Goal: Information Seeking & Learning: Check status

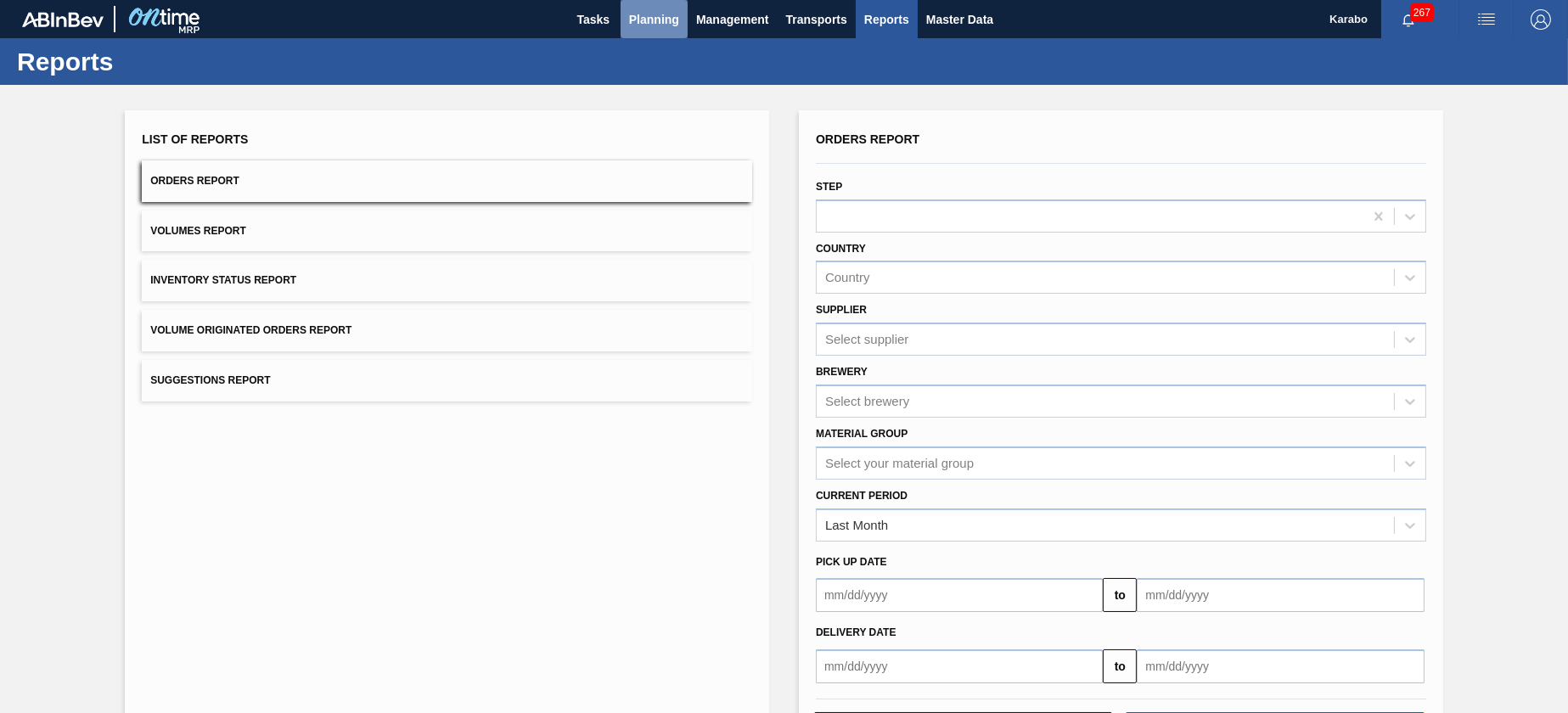
click at [648, 29] on button "Planning" at bounding box center [654, 19] width 68 height 38
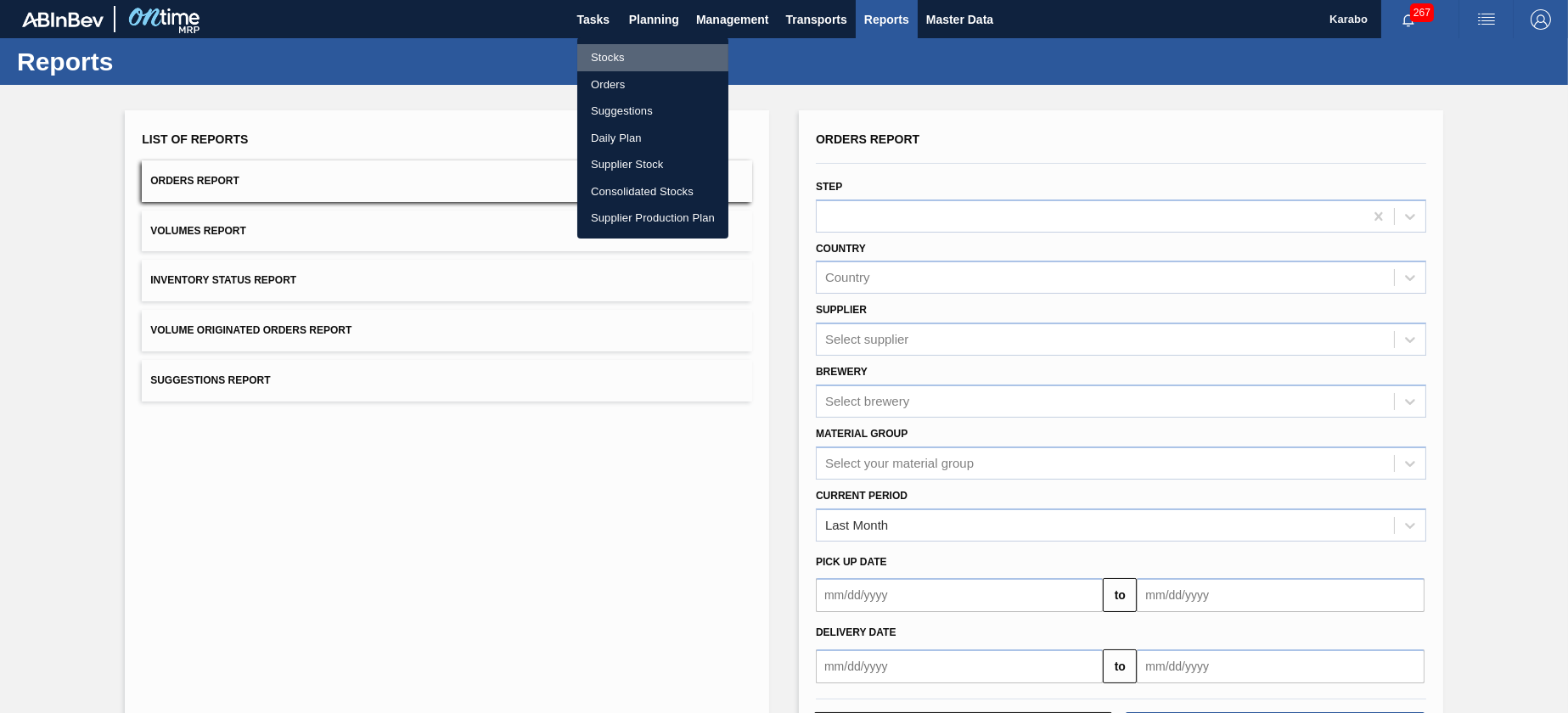
click at [660, 59] on li "Stocks" at bounding box center [652, 57] width 151 height 28
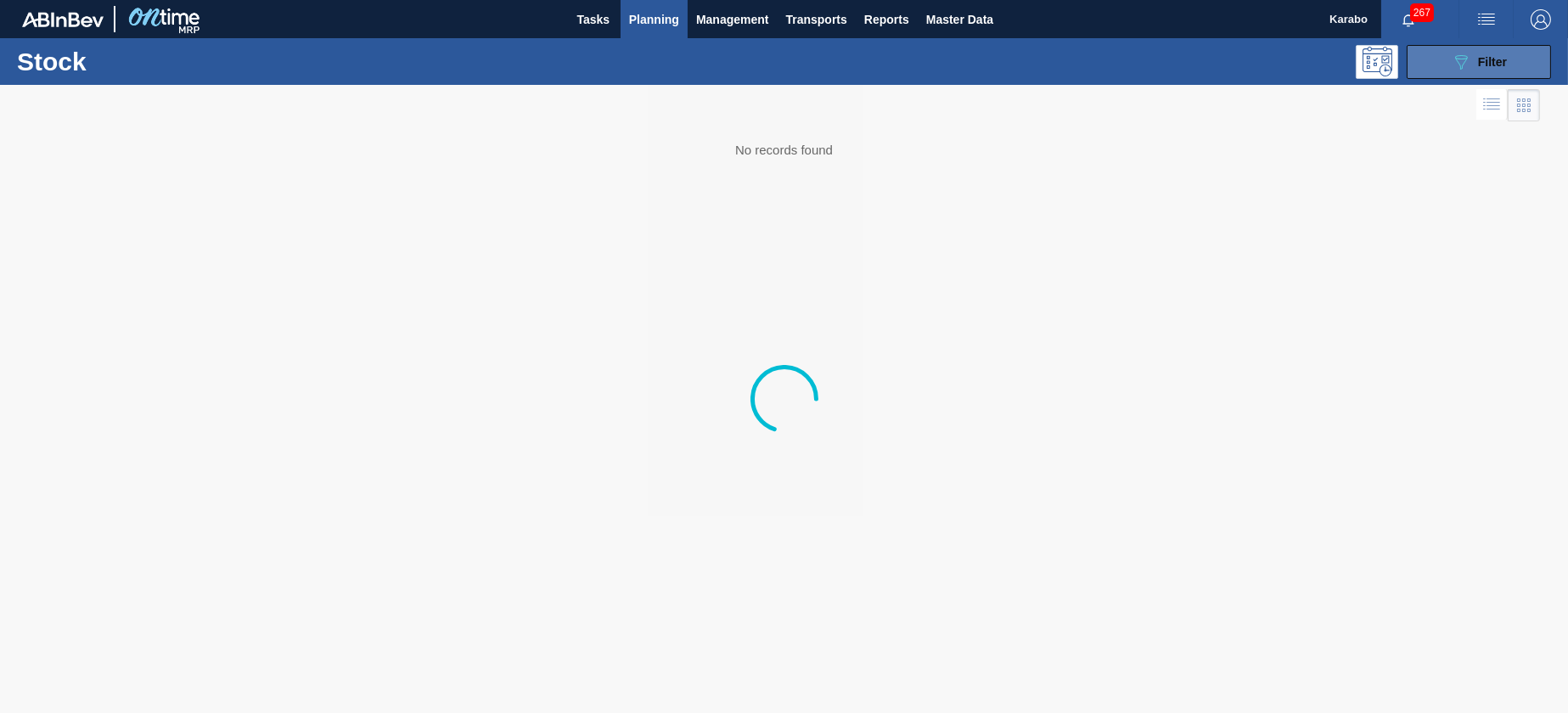
click at [1461, 63] on icon "089F7B8B-B2A5-4AFE-B5C0-19BA573D28AC" at bounding box center [1461, 61] width 20 height 20
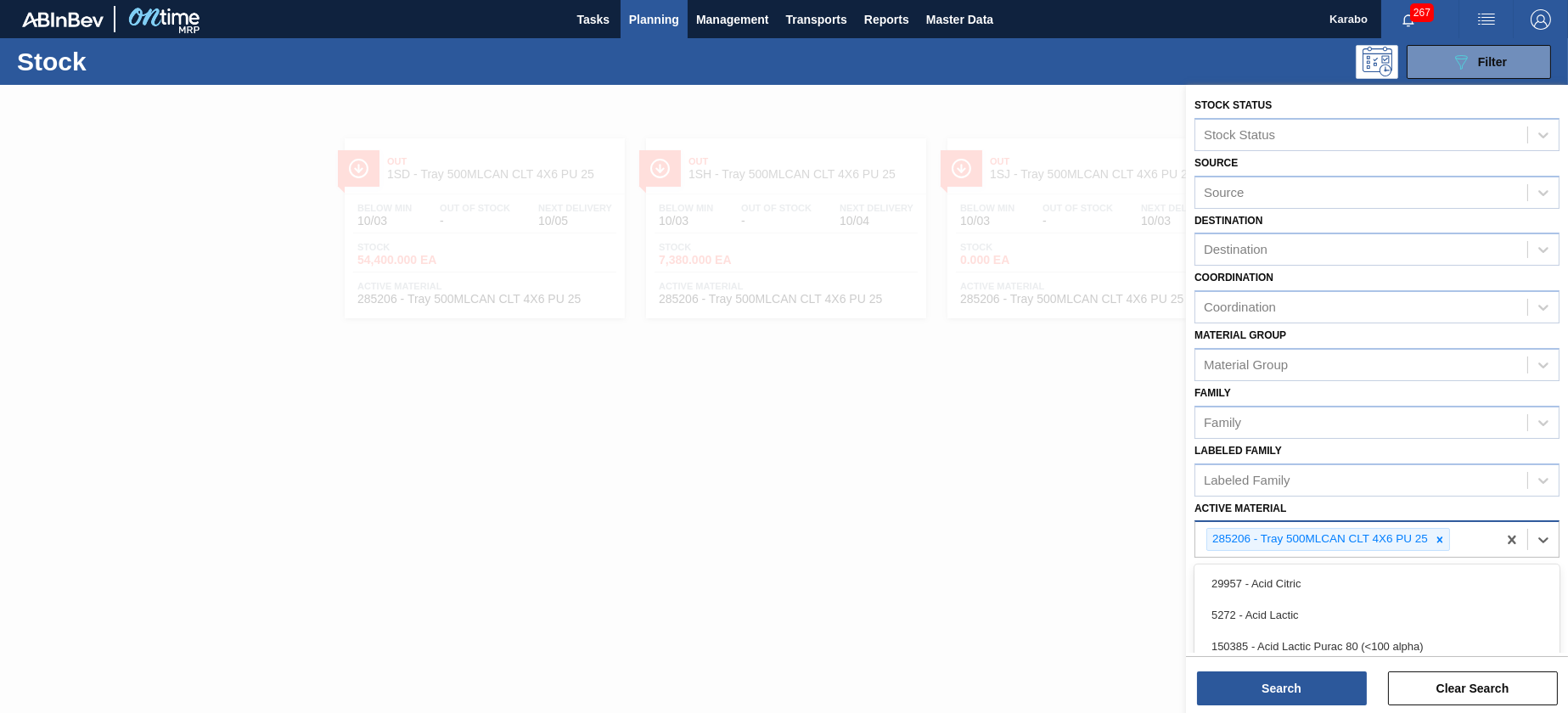
click at [1434, 525] on div "285206 - Tray 500MLCAN CLT 4X6 PU 25" at bounding box center [1345, 539] width 301 height 35
click at [1447, 538] on div at bounding box center [1440, 539] width 19 height 21
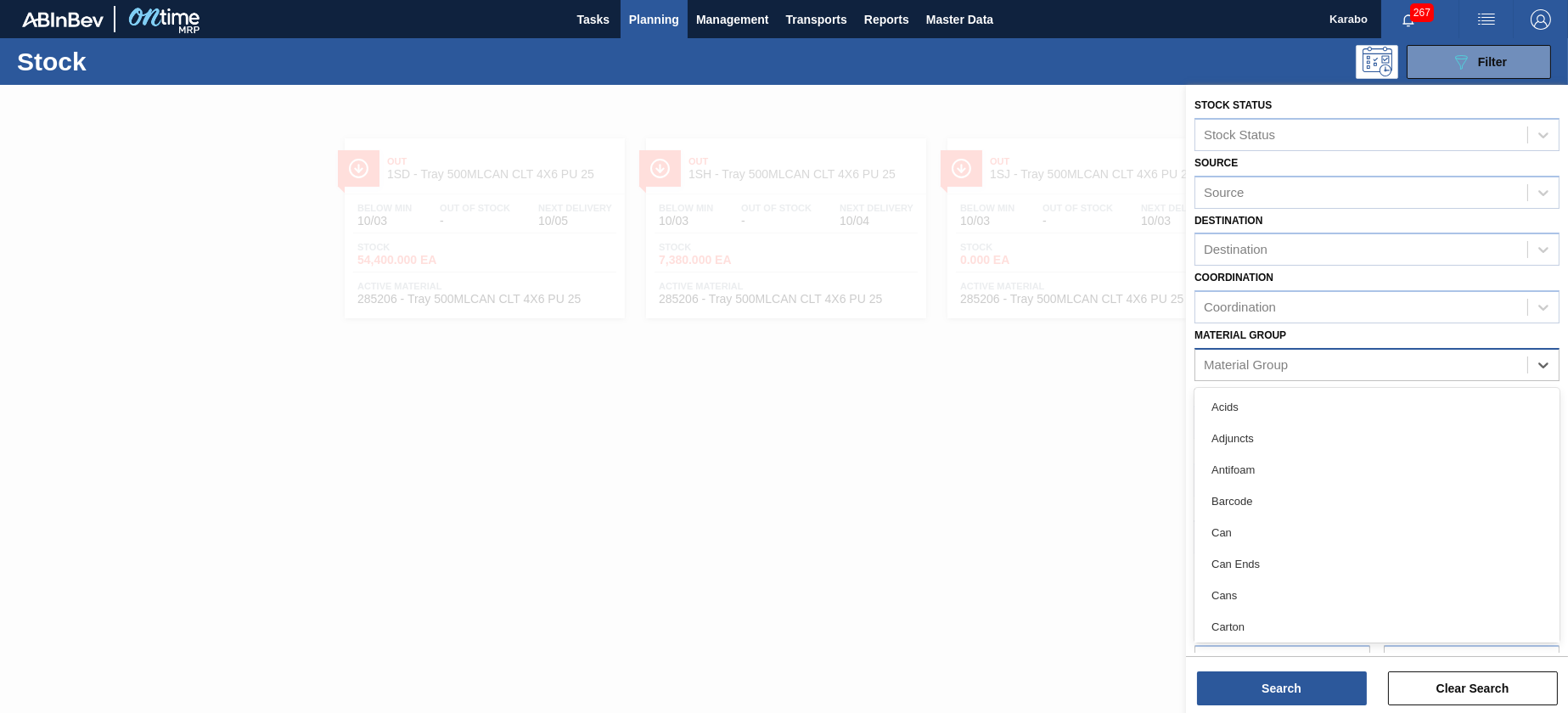
click at [1328, 362] on div "Material Group" at bounding box center [1361, 365] width 332 height 25
click at [1285, 312] on div "Coordination" at bounding box center [1361, 308] width 332 height 25
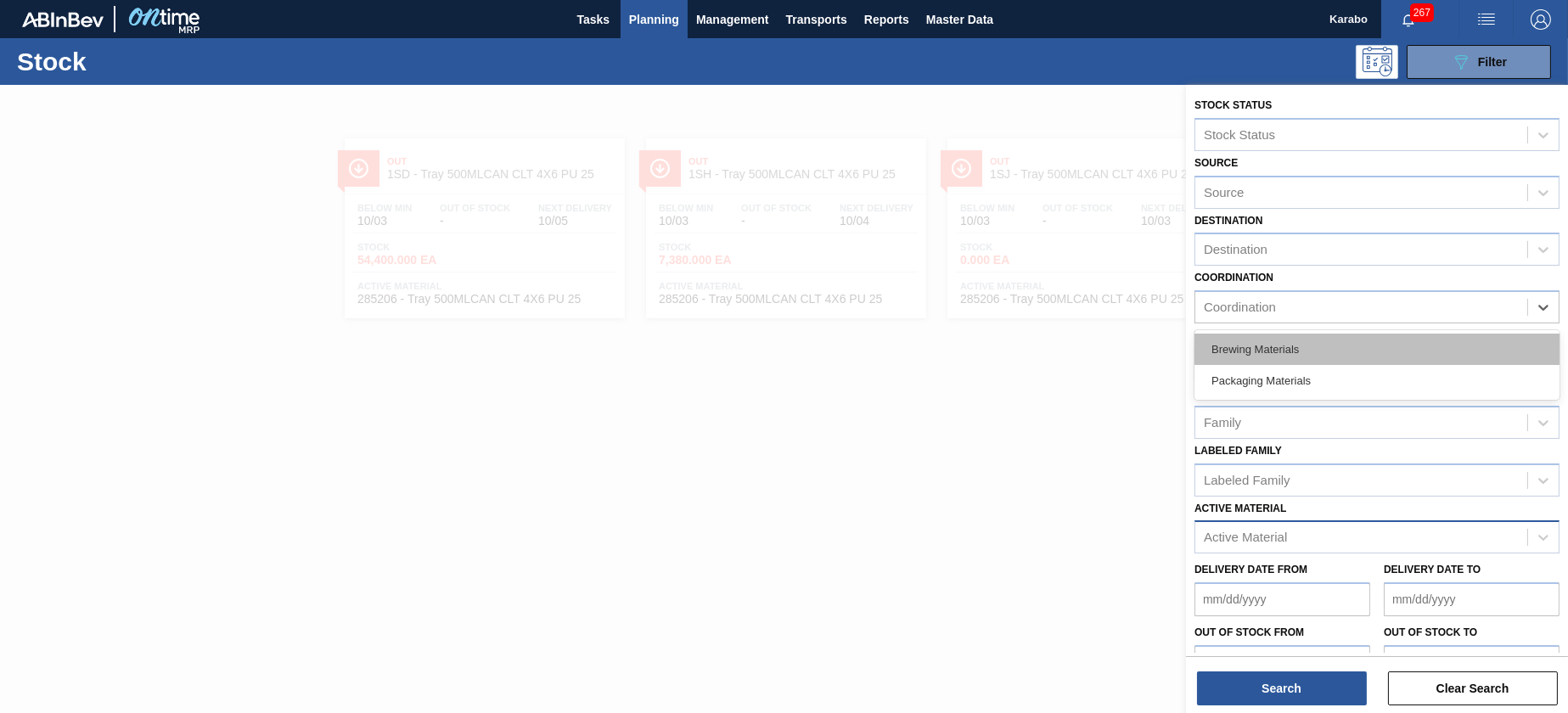
click at [1295, 344] on div "Brewing Materials" at bounding box center [1377, 349] width 365 height 31
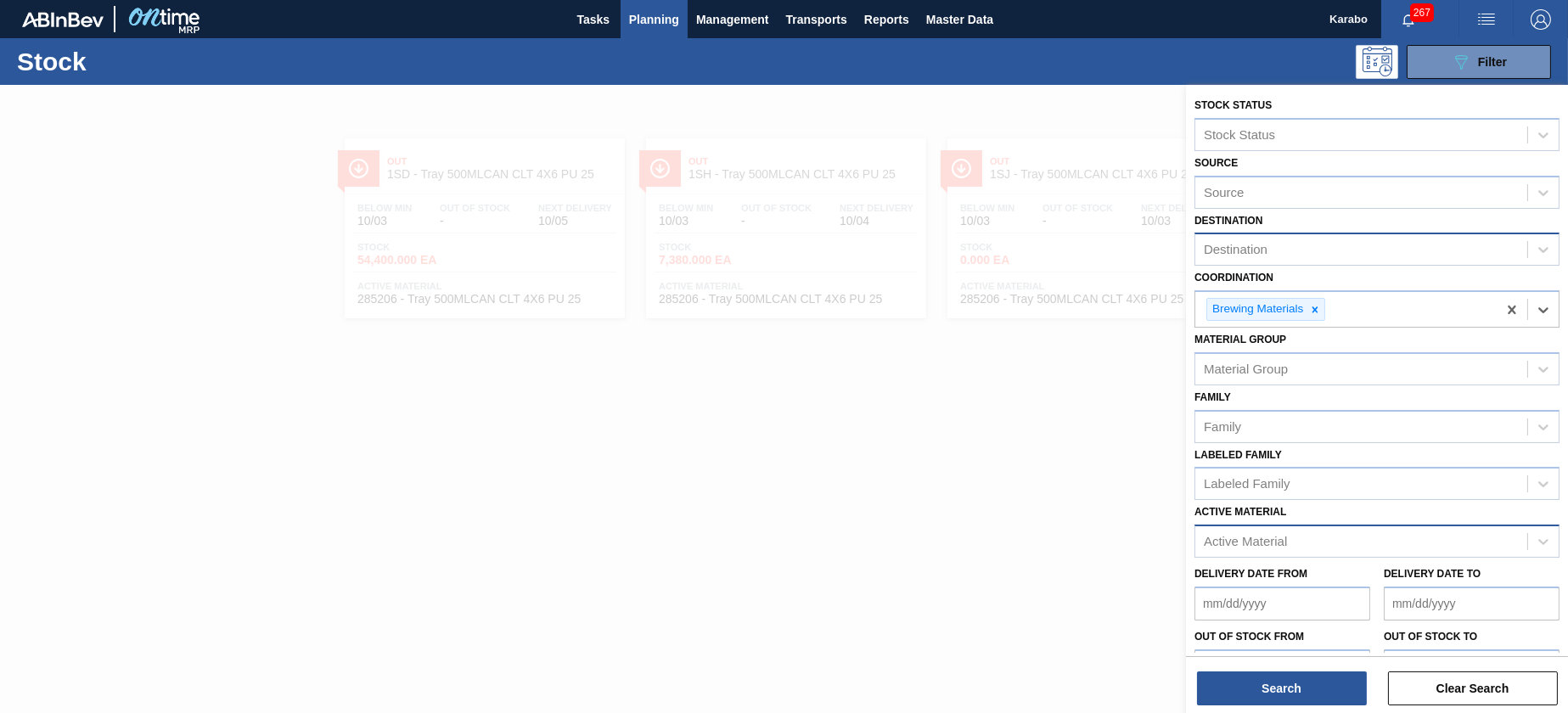
click at [1383, 242] on div "Destination" at bounding box center [1361, 250] width 332 height 25
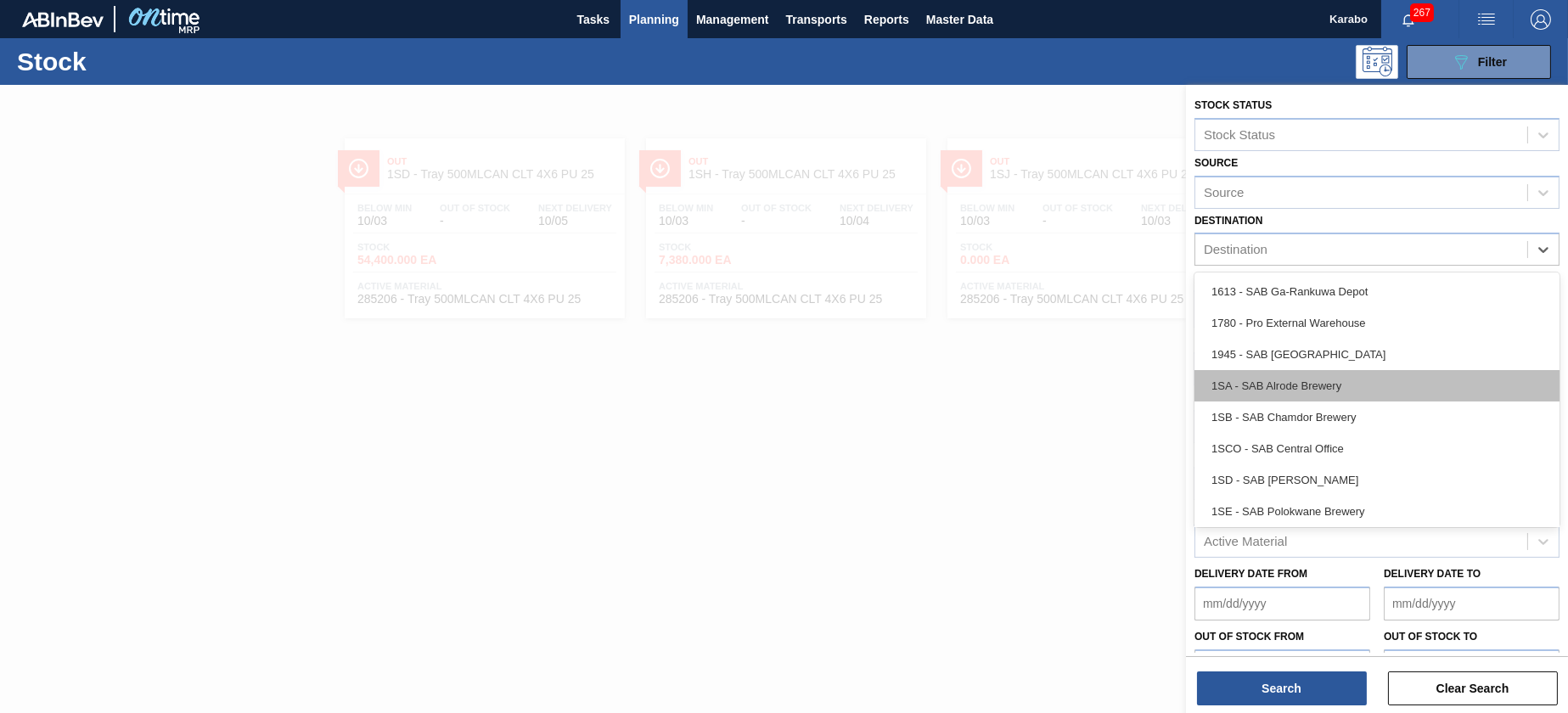
click at [1301, 386] on div "1SA - SAB Alrode Brewery" at bounding box center [1377, 385] width 365 height 31
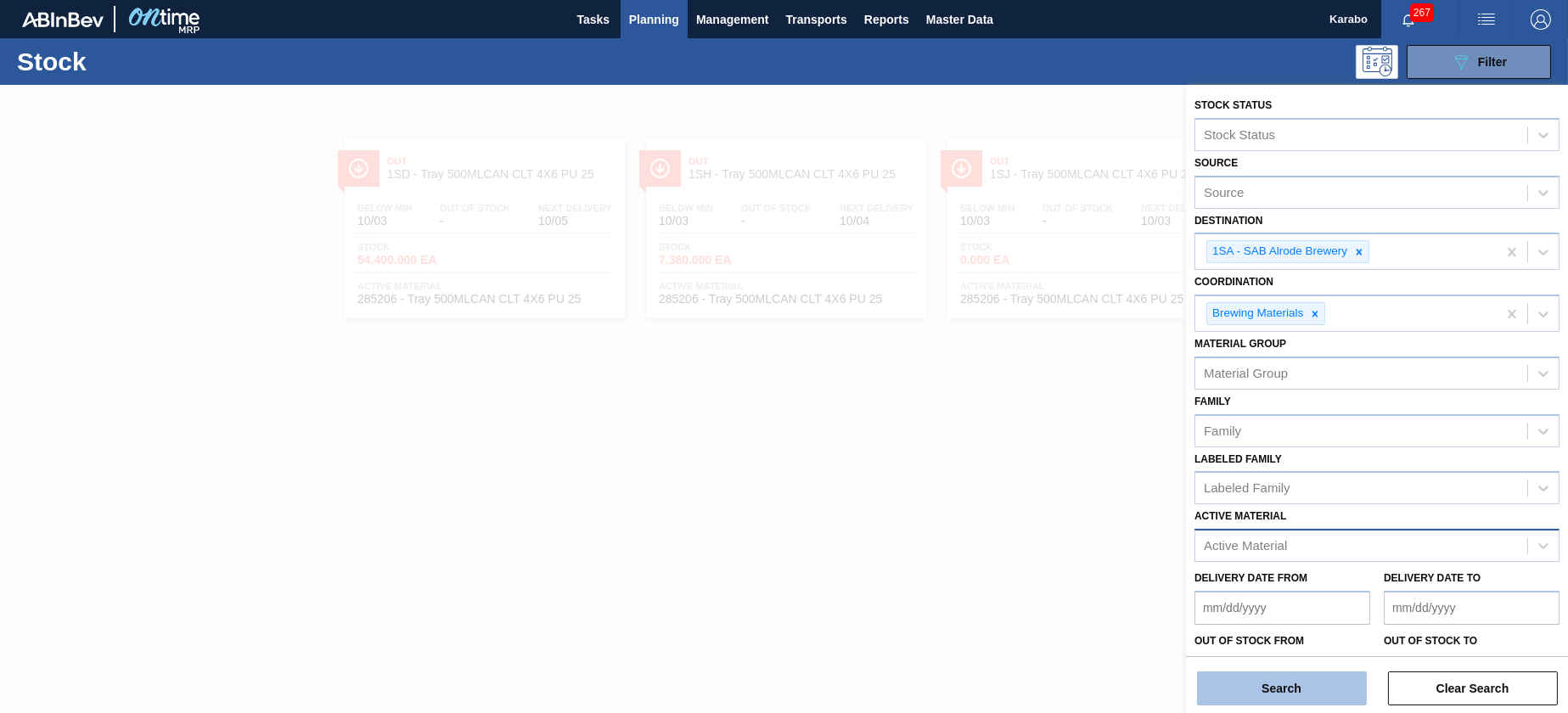
click at [1288, 691] on button "Search" at bounding box center [1282, 688] width 170 height 34
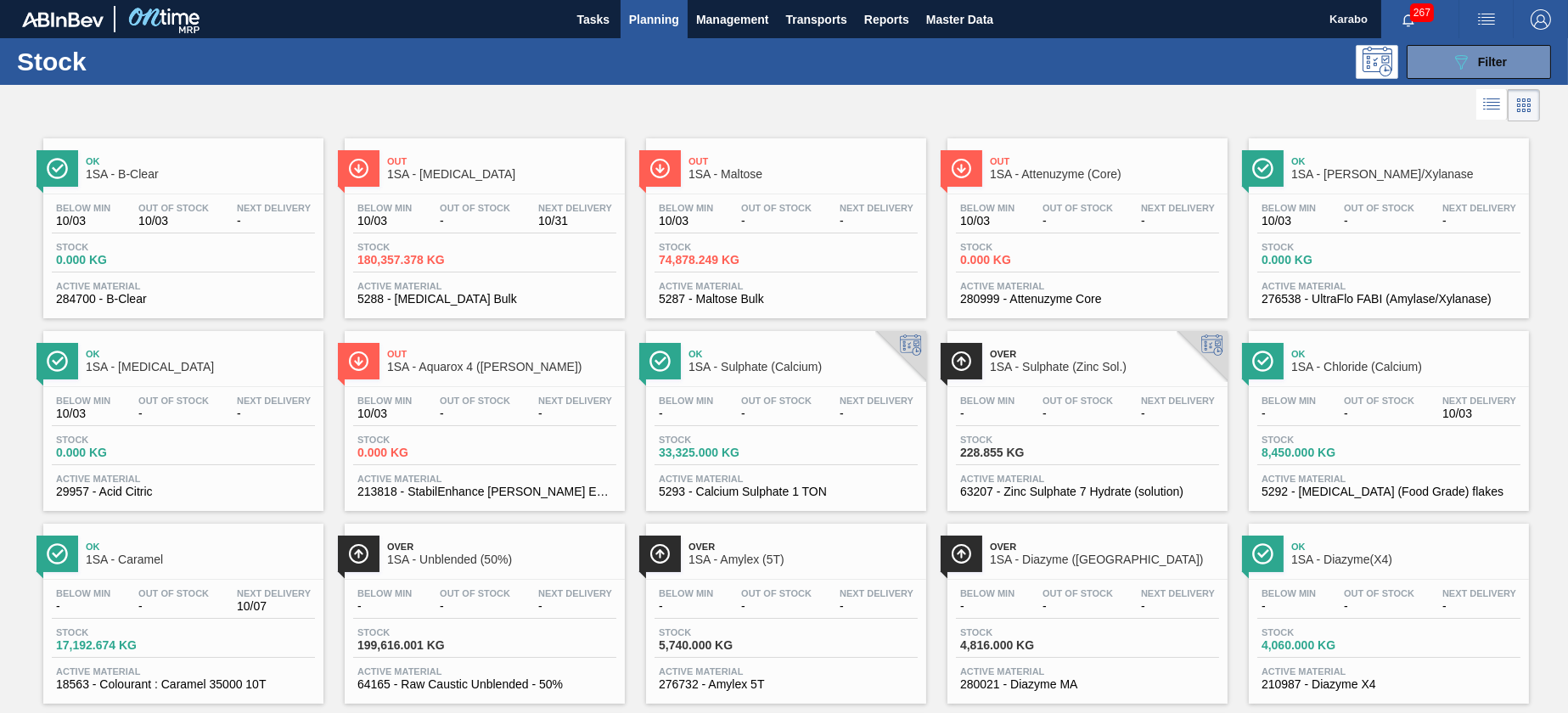
click at [443, 276] on div "Below Min 10/03 Out Of Stock - Next Delivery 10/31 Stock 180,357.378 KG Active …" at bounding box center [484, 251] width 281 height 115
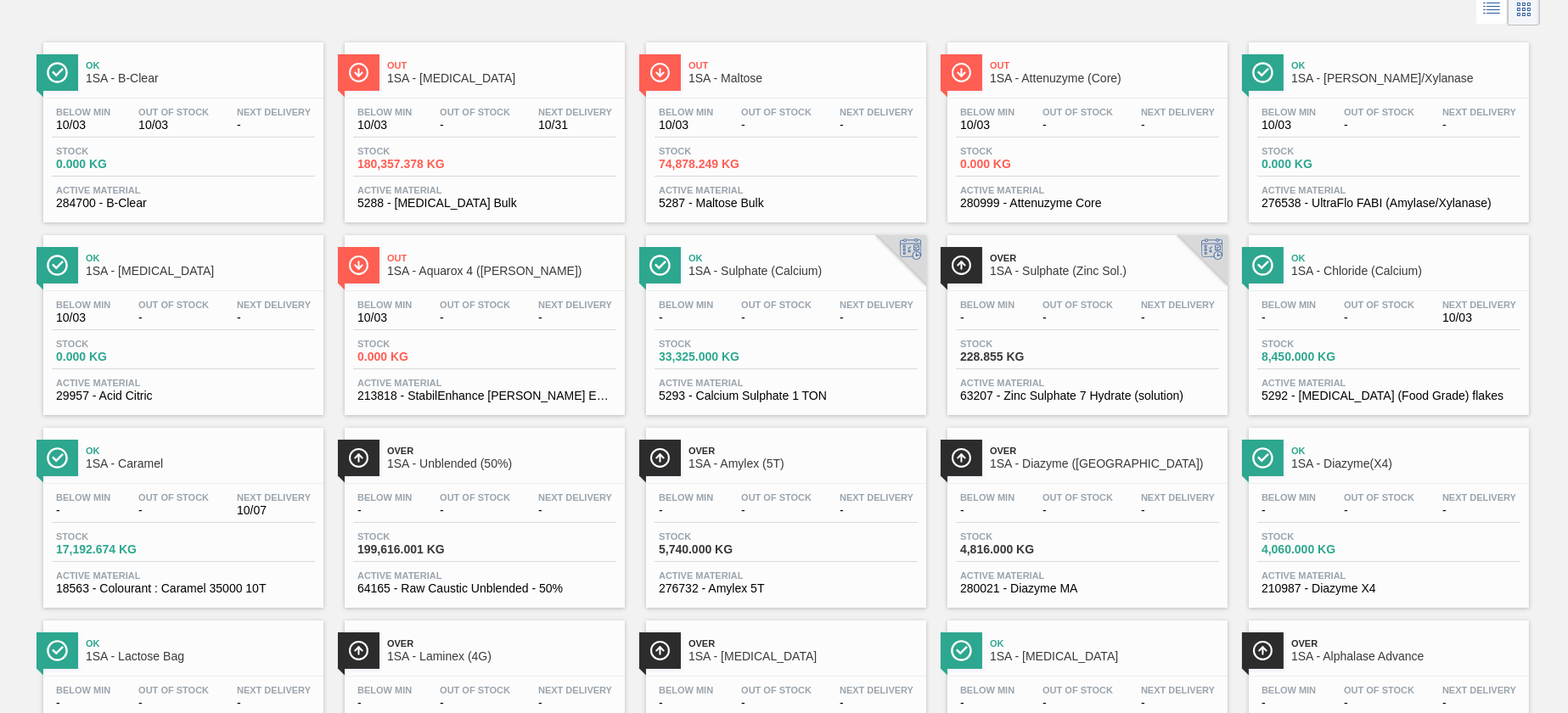
scroll to position [127, 0]
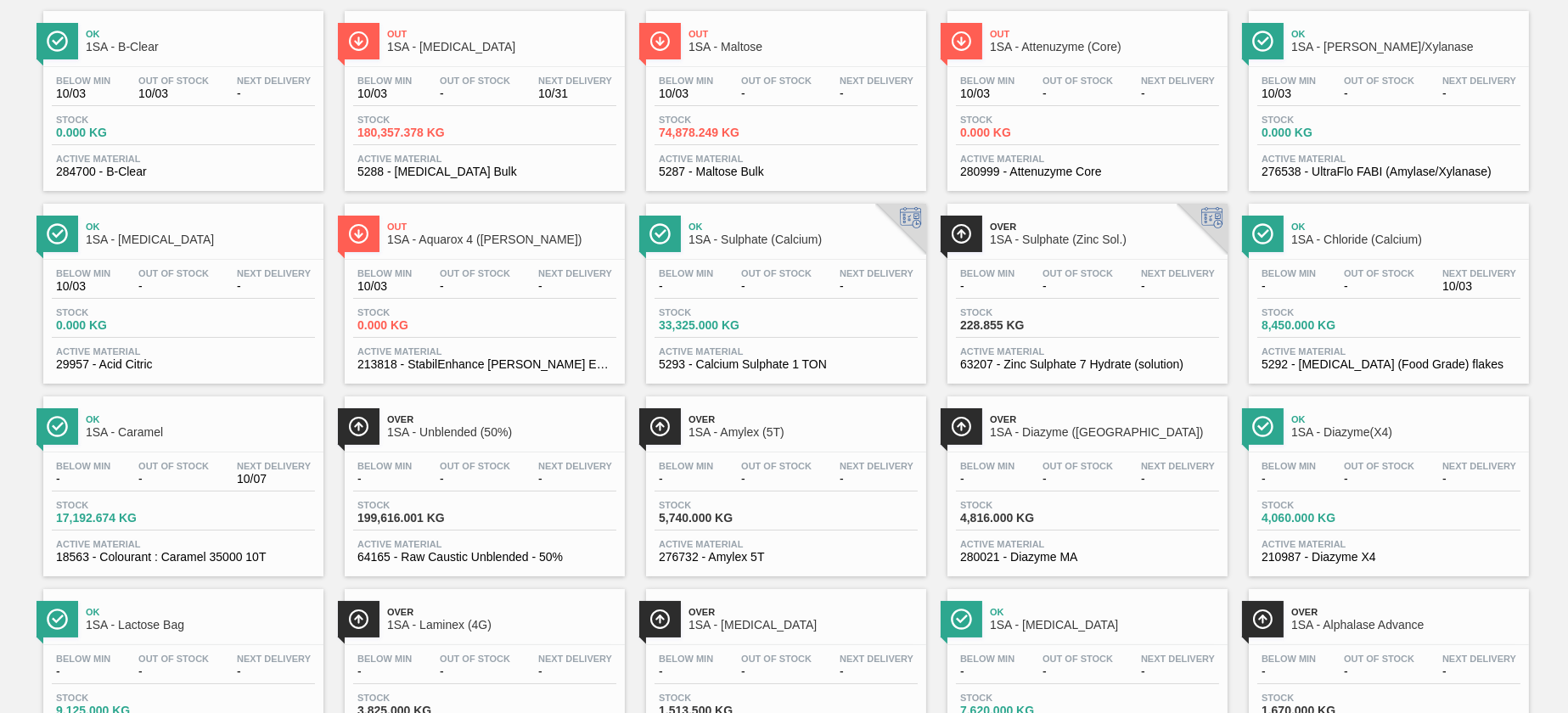
click at [761, 171] on span "5287 - Maltose Bulk" at bounding box center [786, 171] width 255 height 12
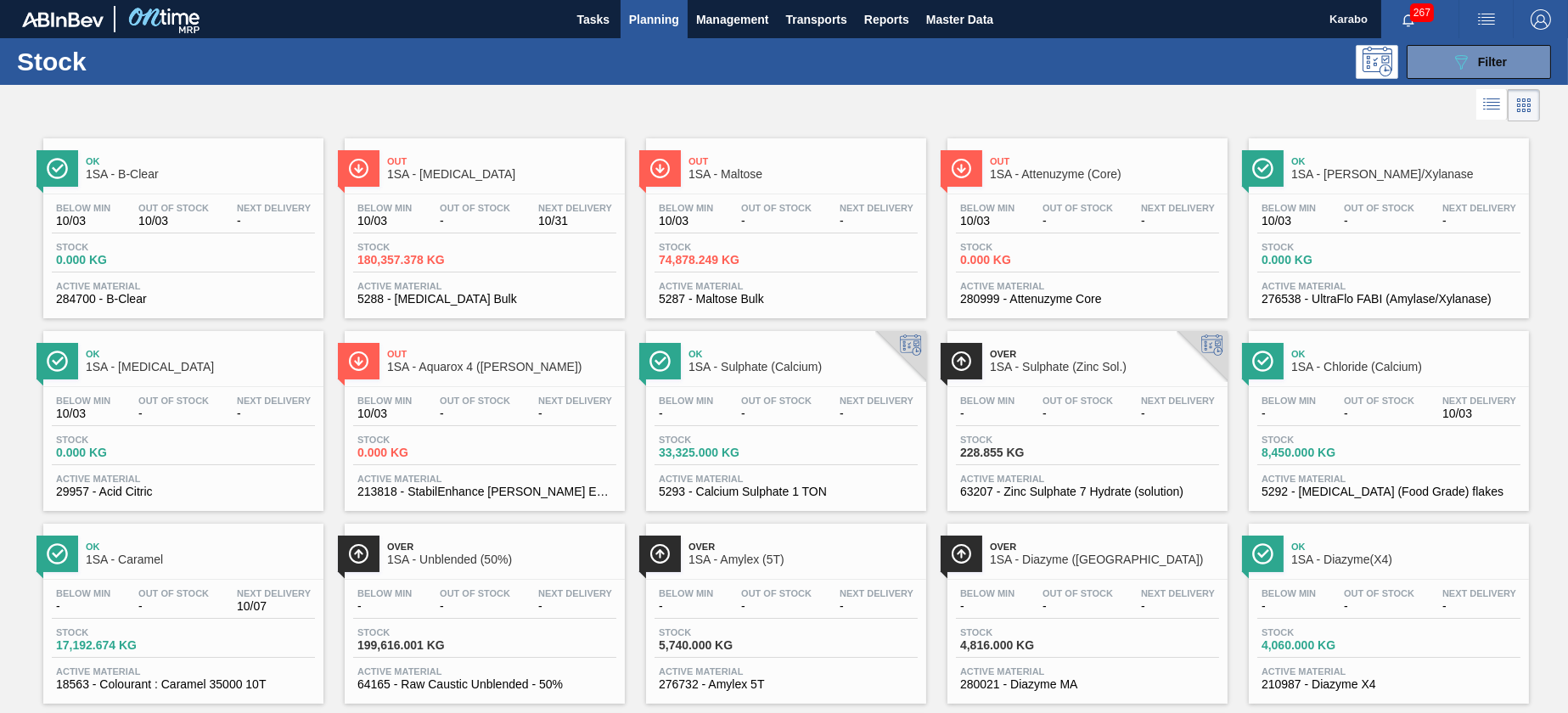
scroll to position [127, 0]
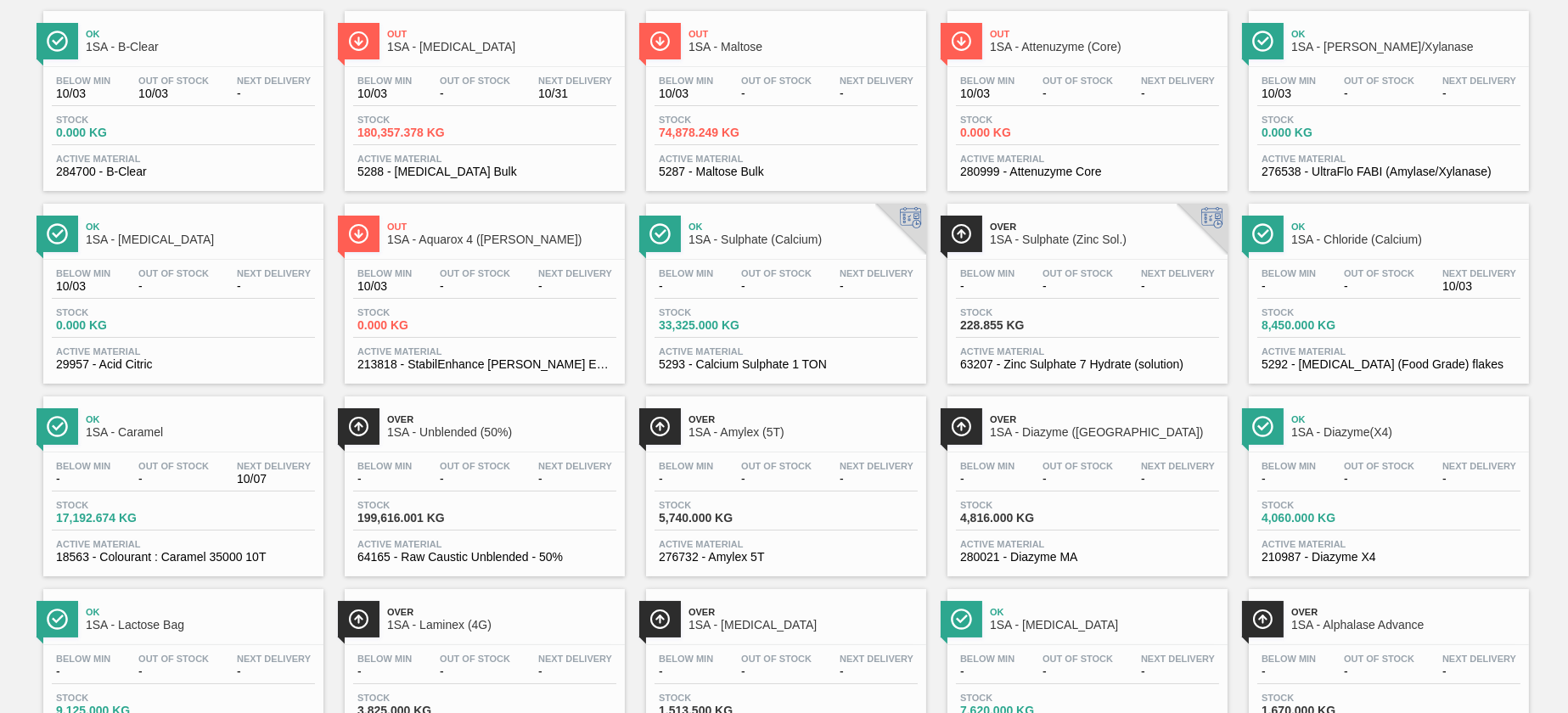
click at [487, 500] on div "Stock 199,616.001 KG" at bounding box center [484, 515] width 263 height 30
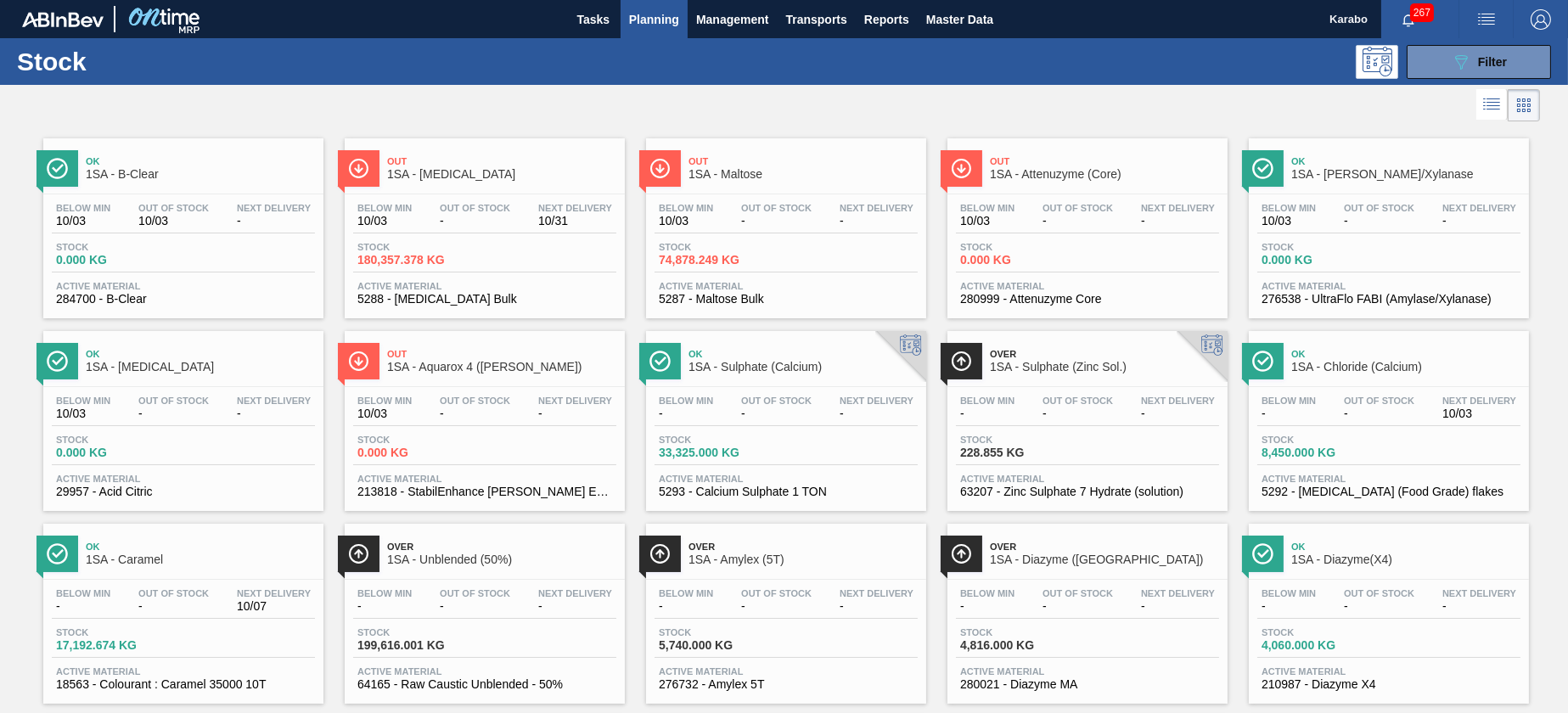
click at [707, 238] on div "Below Min 10/03 Out Of Stock - Next Delivery - Stock 74,878.249 KG Active Mater…" at bounding box center [785, 251] width 281 height 115
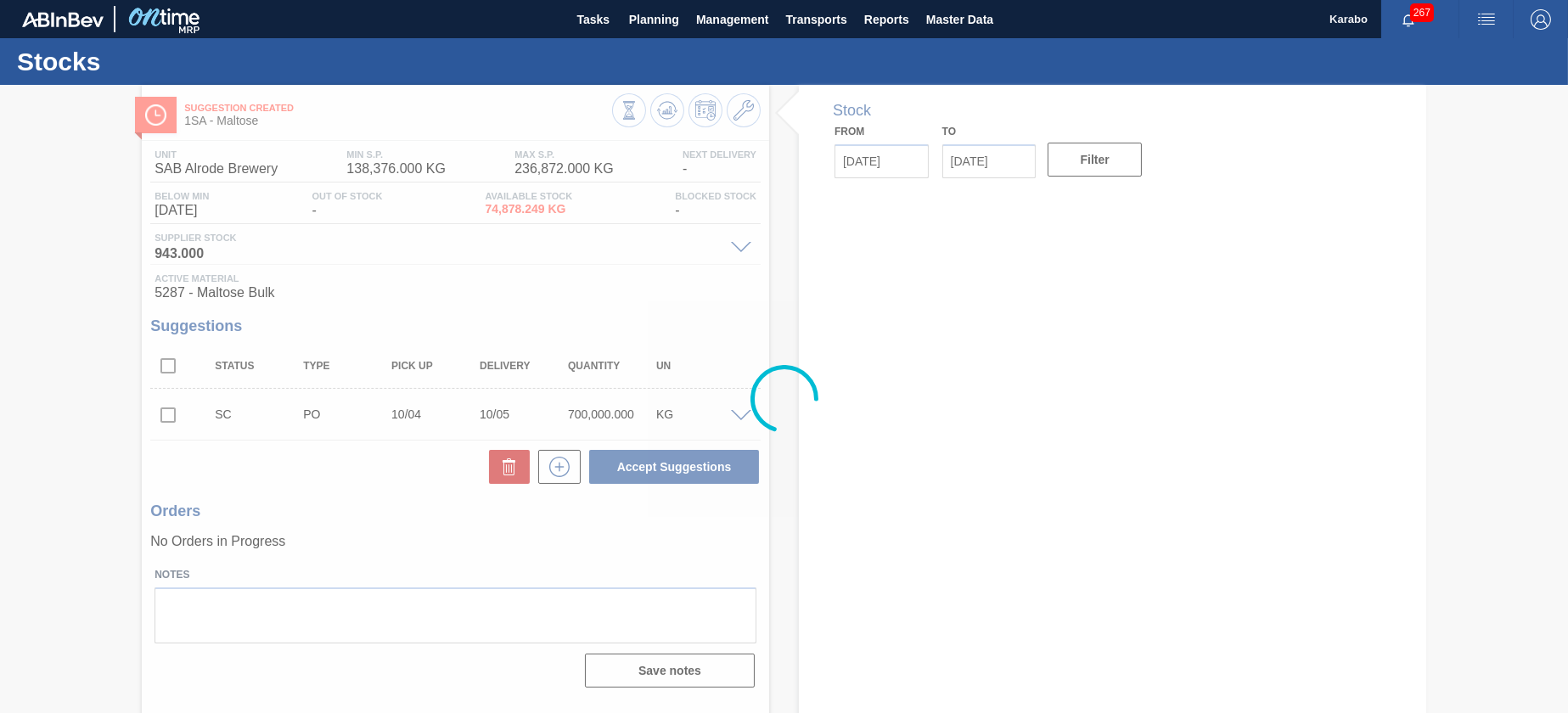
type input "[DATE]"
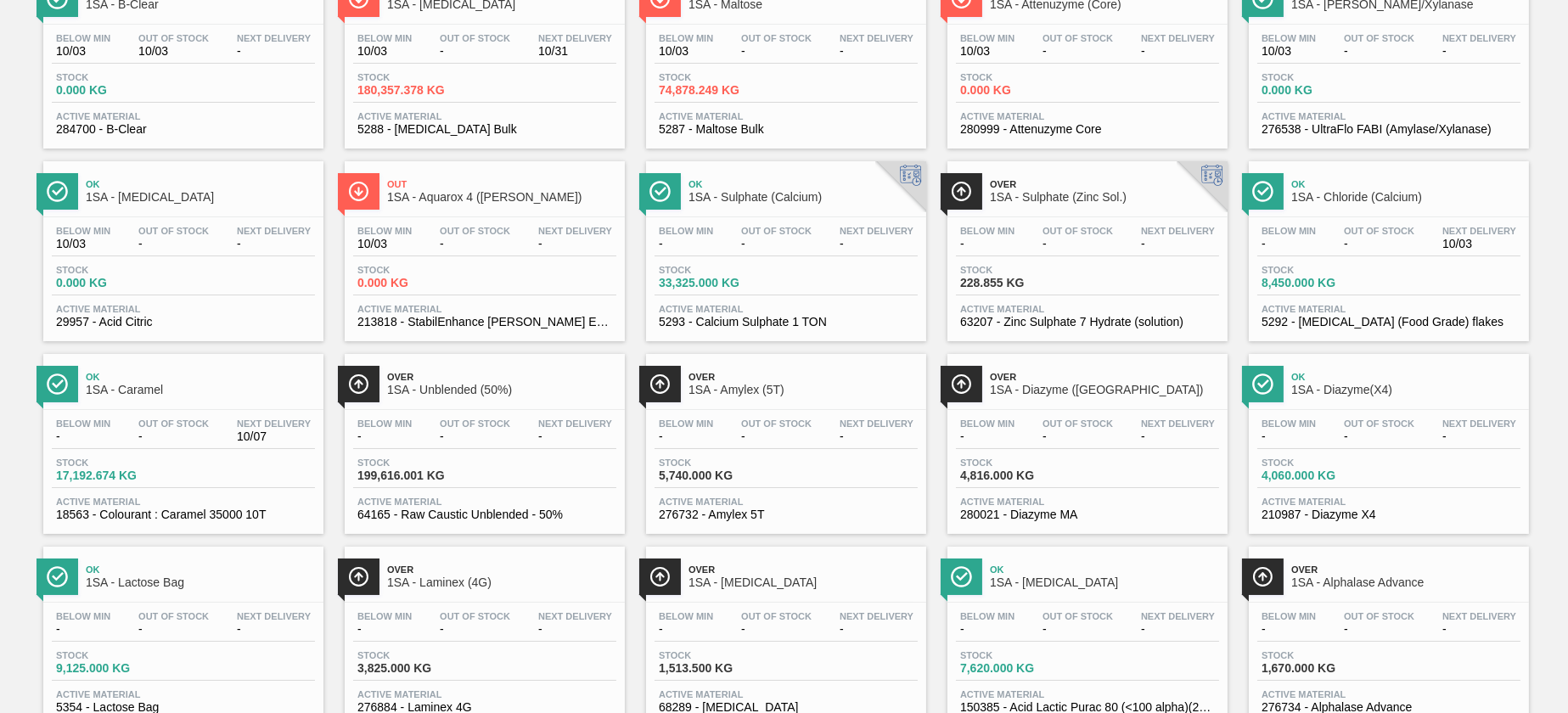
scroll to position [255, 0]
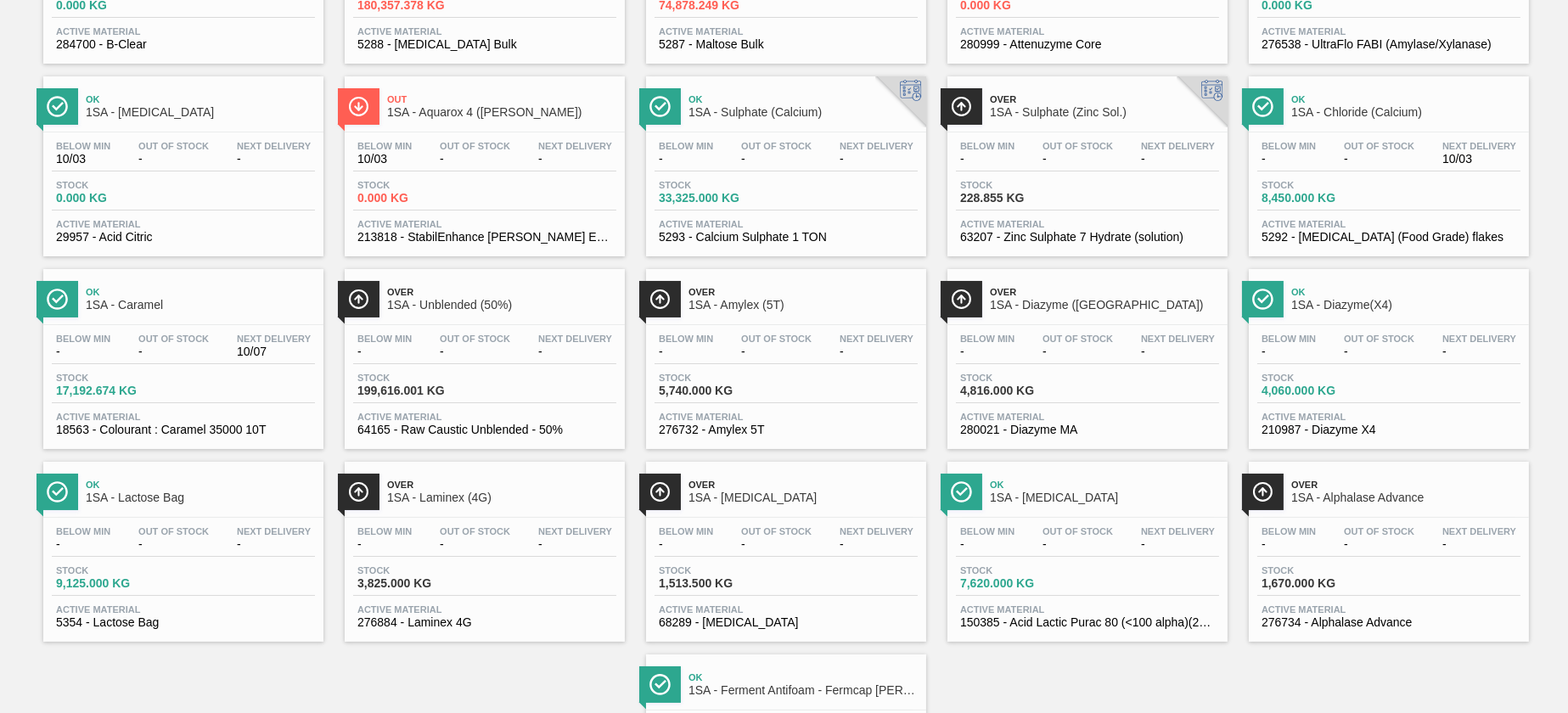
click at [1030, 209] on div "Below Min - Out Of Stock - Next Delivery - Stock 228.855 KG Active Material 632…" at bounding box center [1087, 189] width 281 height 115
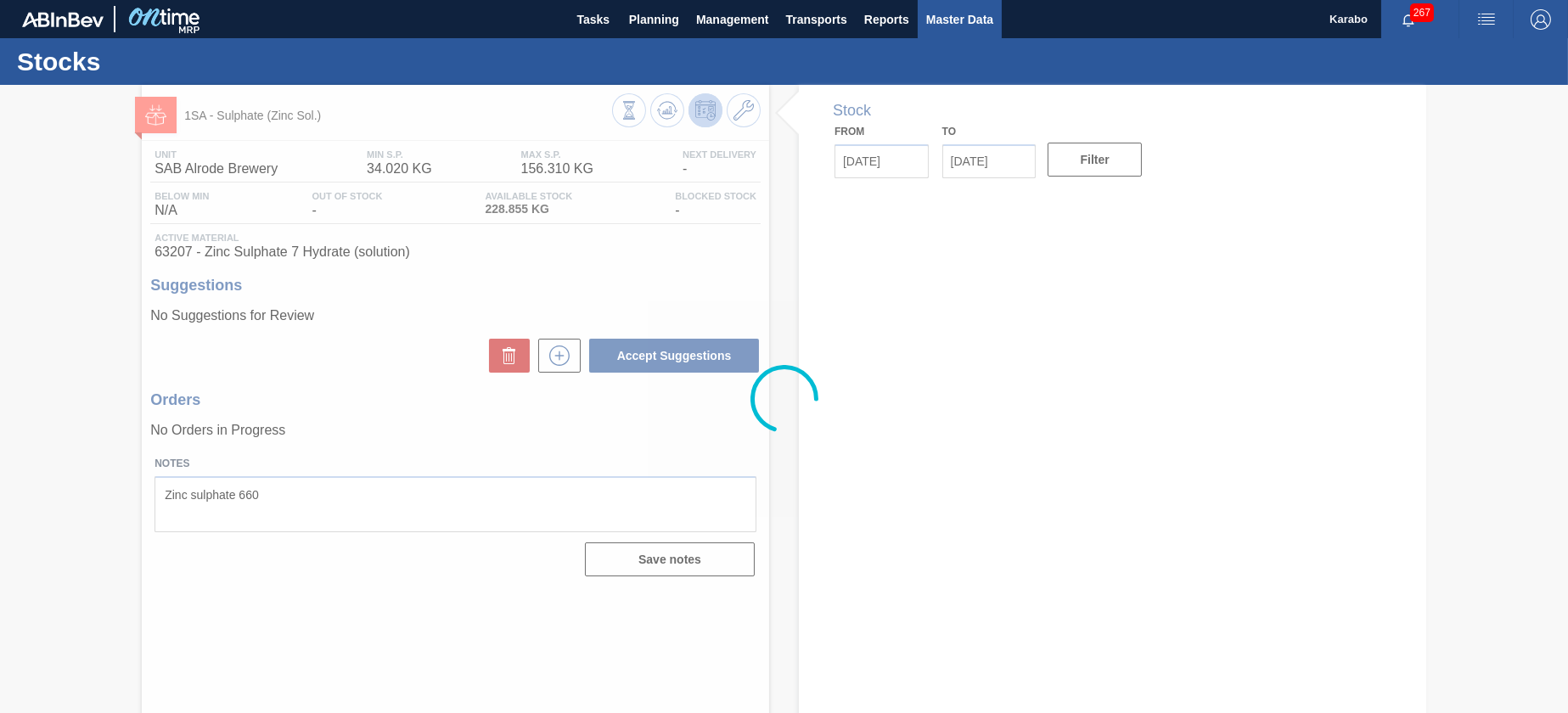
type input "[DATE]"
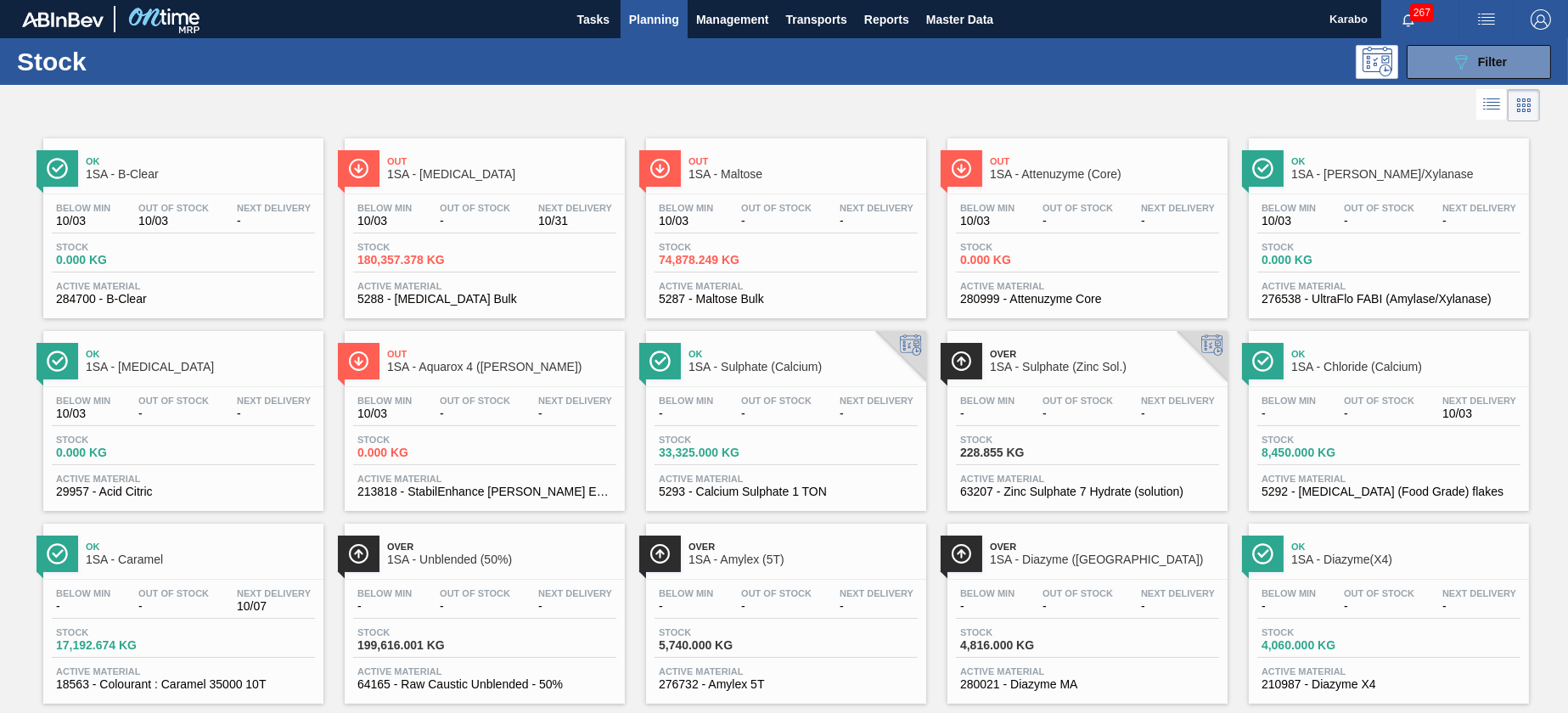
drag, startPoint x: 785, startPoint y: 467, endPoint x: 784, endPoint y: 455, distance: 12.0
click at [785, 467] on div "Below Min - Out Of Stock - Next Delivery - Stock 33,325.000 KG Active Material …" at bounding box center [785, 444] width 281 height 115
click at [601, 288] on span "Active Material" at bounding box center [485, 286] width 255 height 10
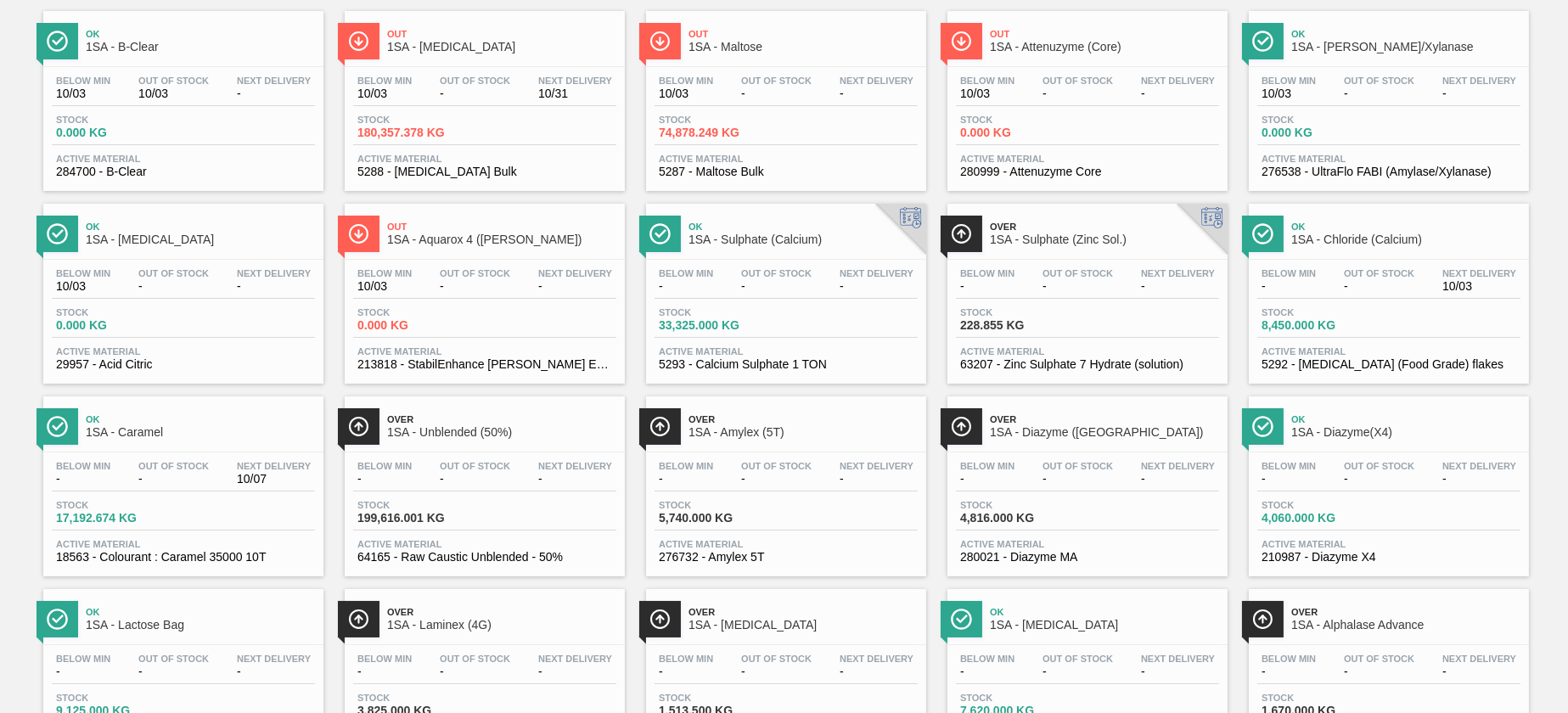
click at [1359, 288] on span "-" at bounding box center [1379, 286] width 70 height 12
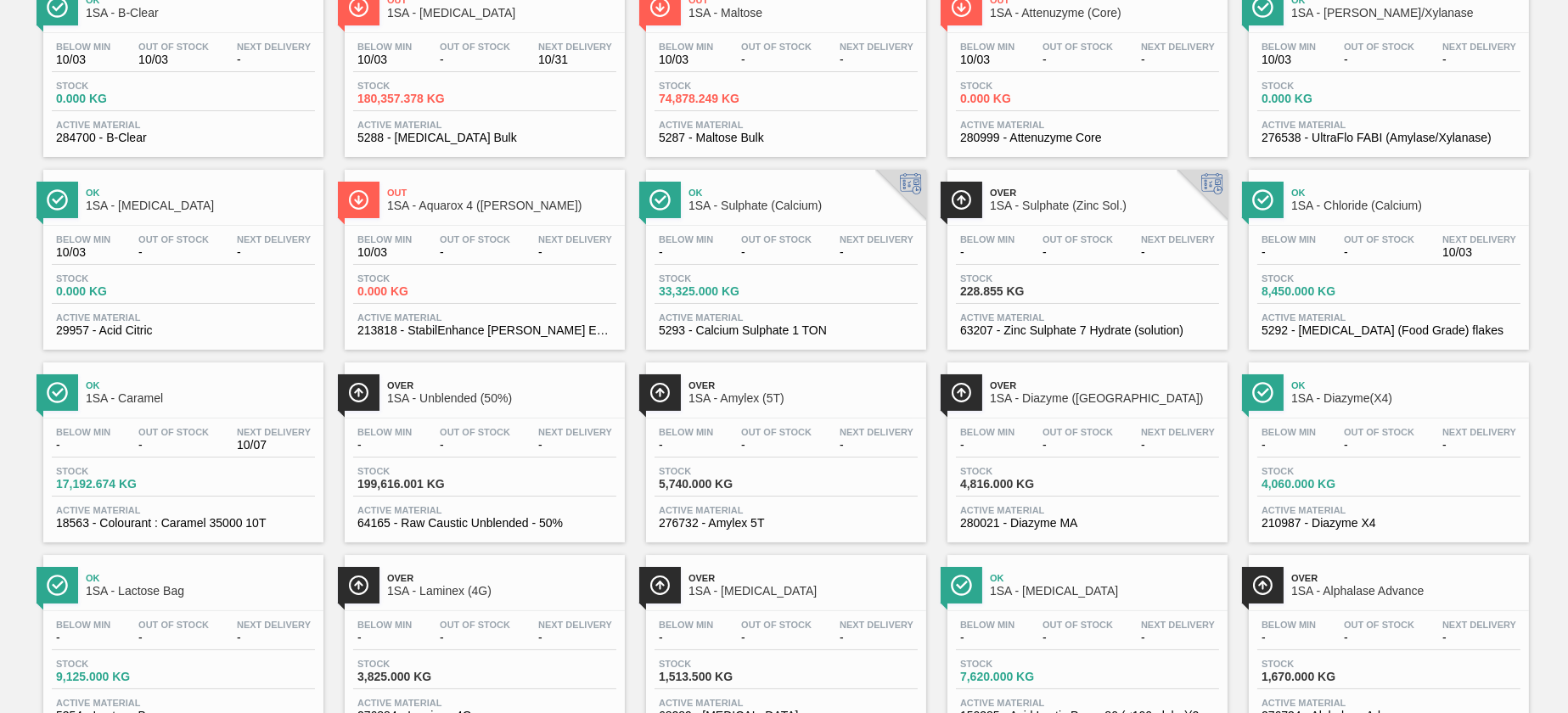
scroll to position [255, 0]
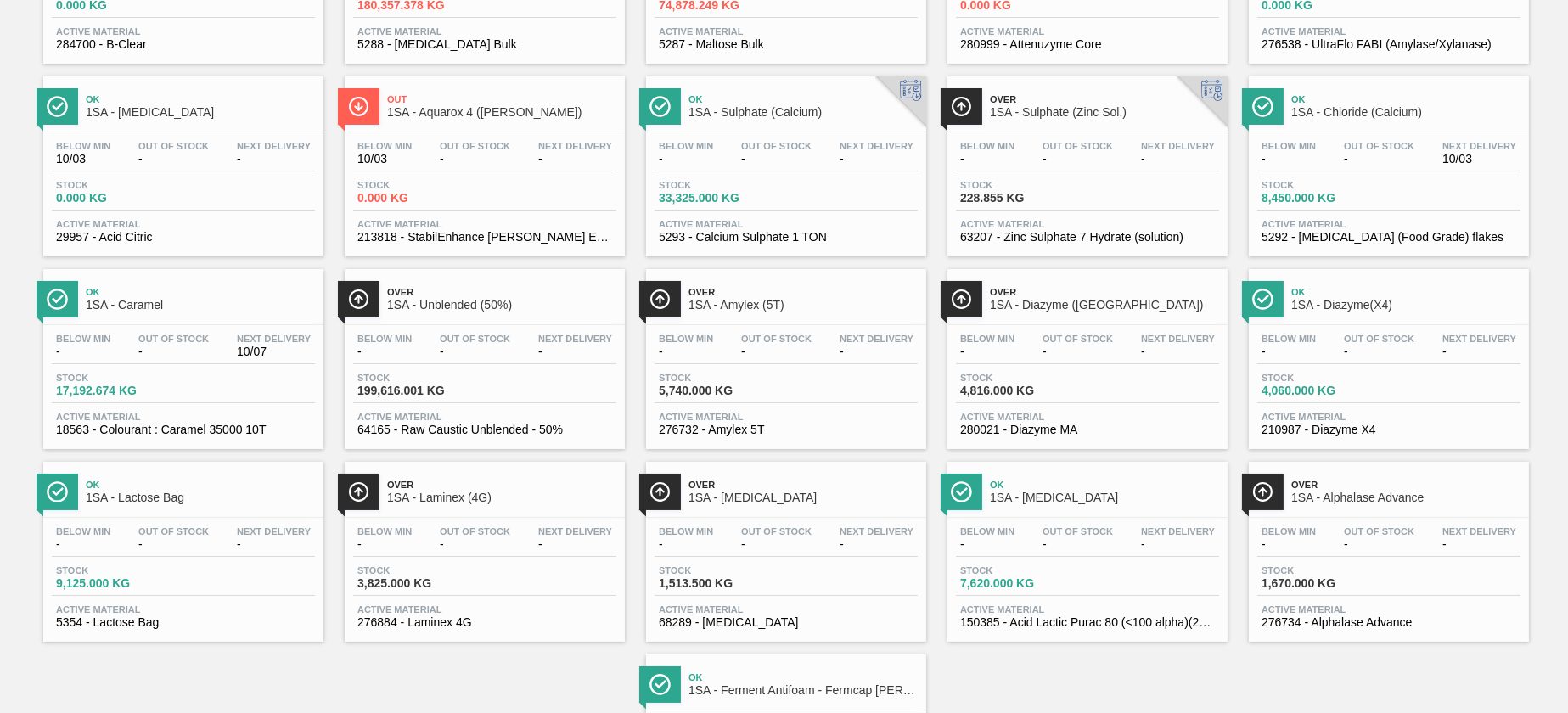
click at [913, 535] on div "Next Delivery -" at bounding box center [877, 539] width 83 height 25
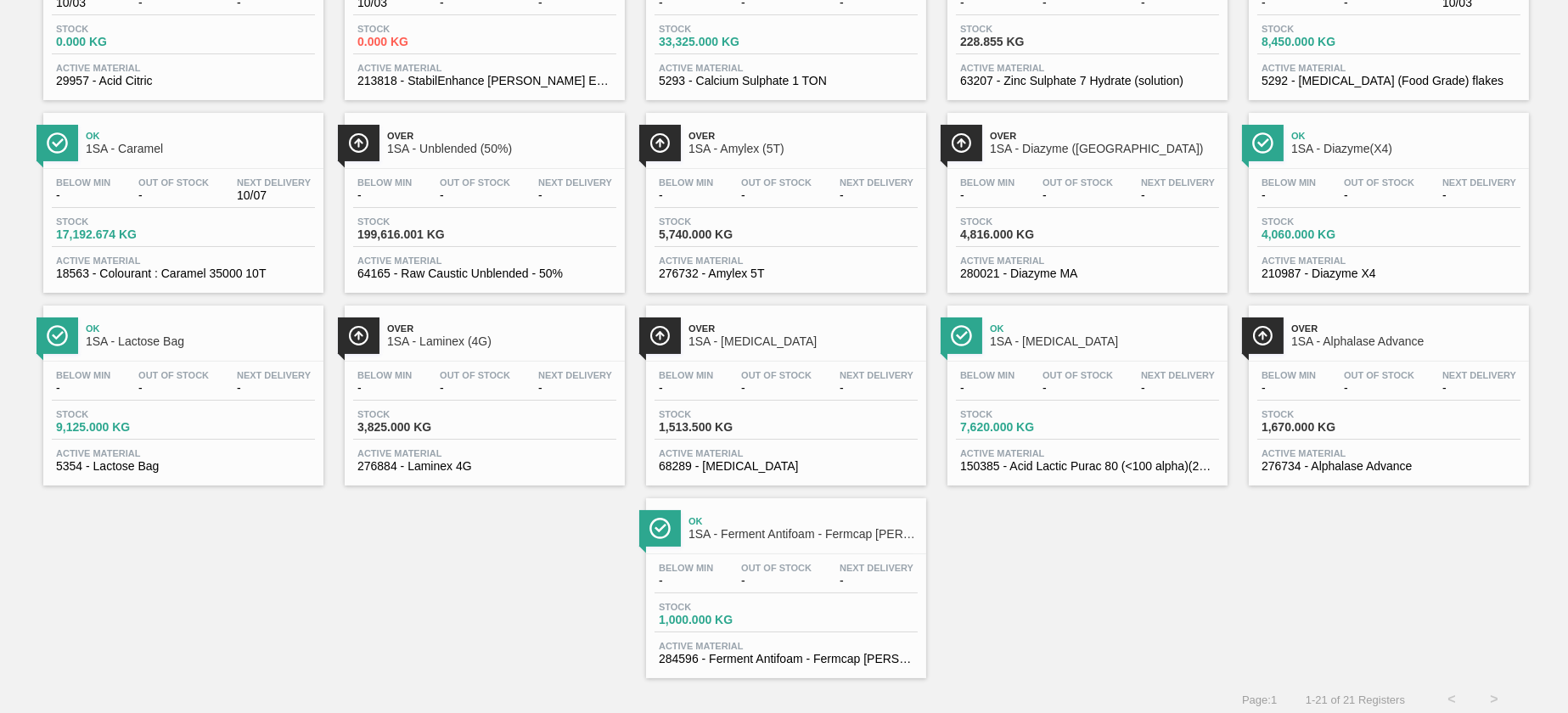
scroll to position [283, 0]
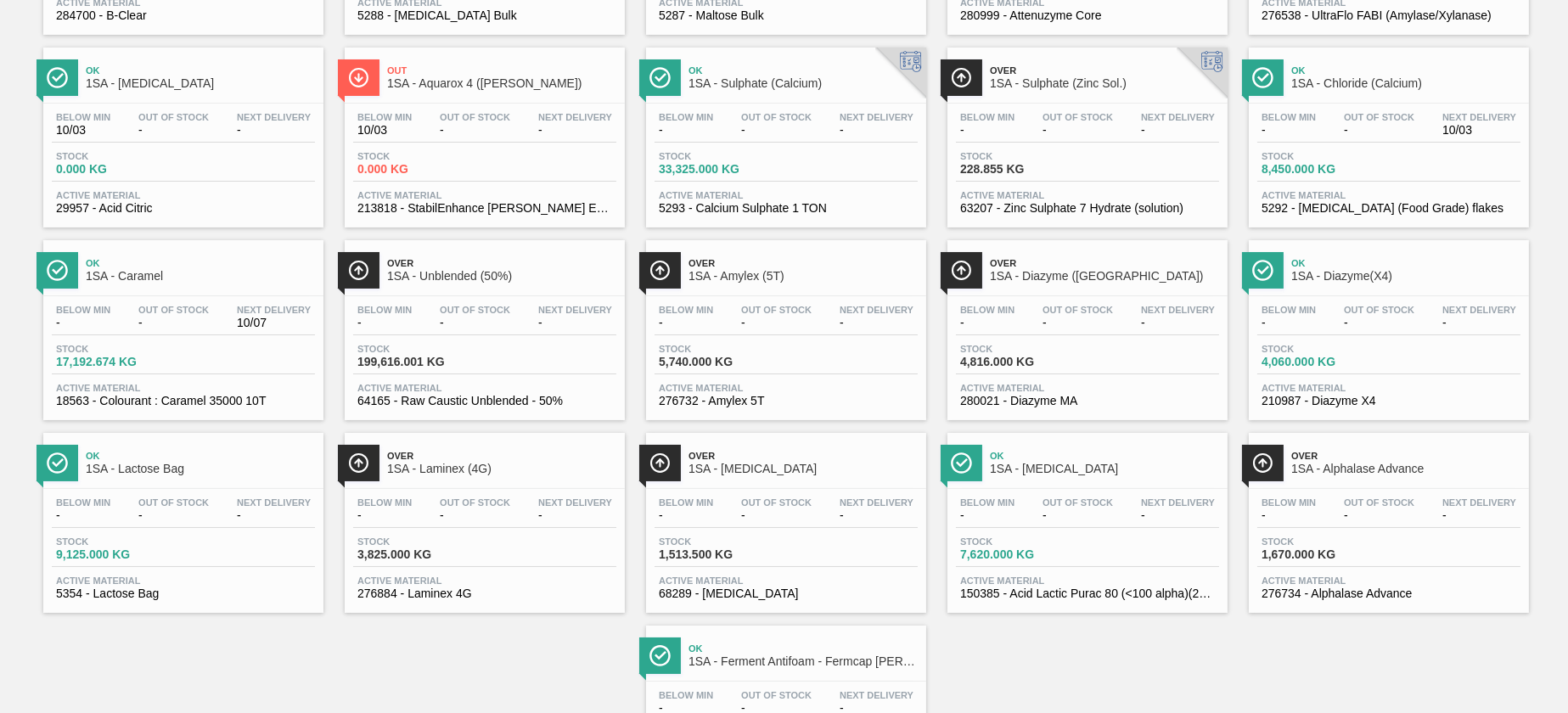
click at [765, 260] on span "Over" at bounding box center [803, 262] width 229 height 10
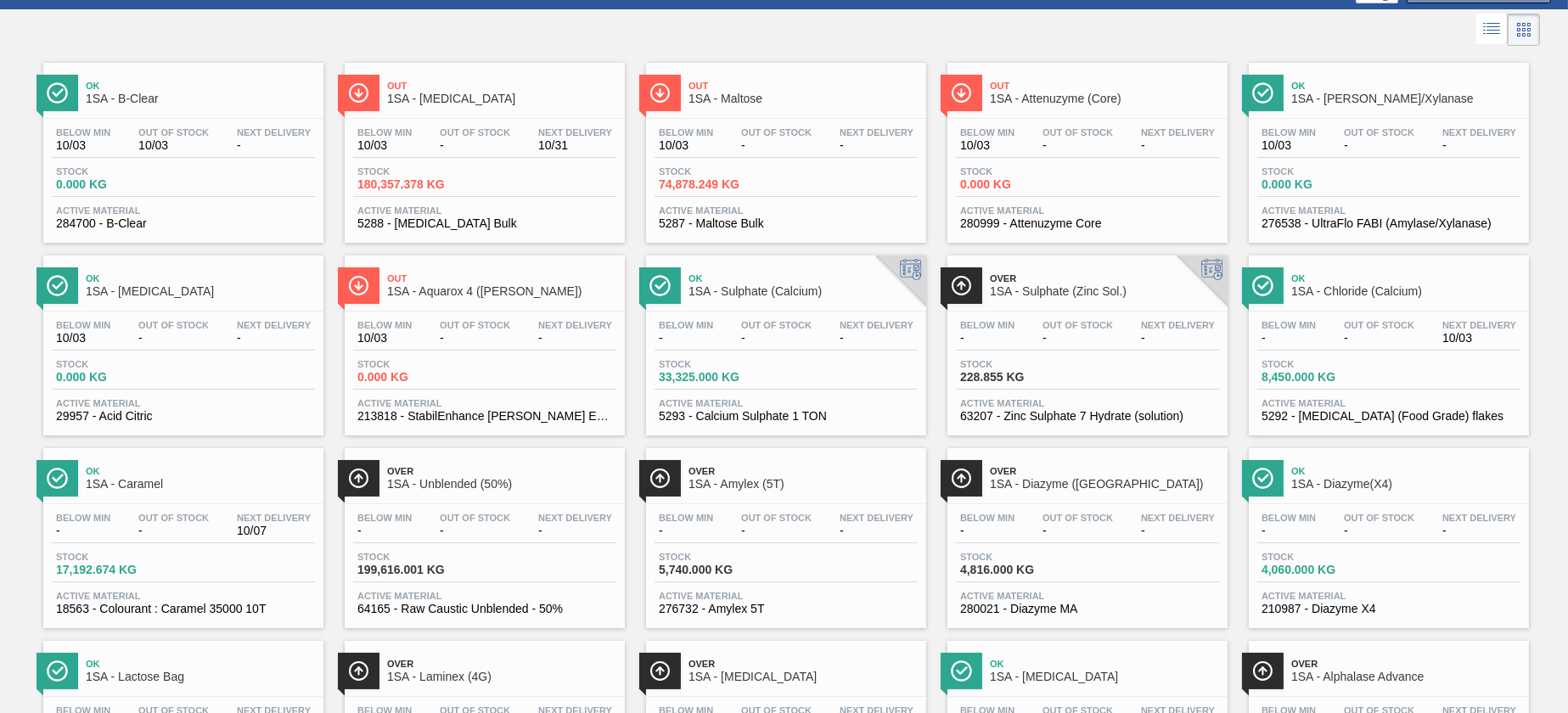
scroll to position [127, 0]
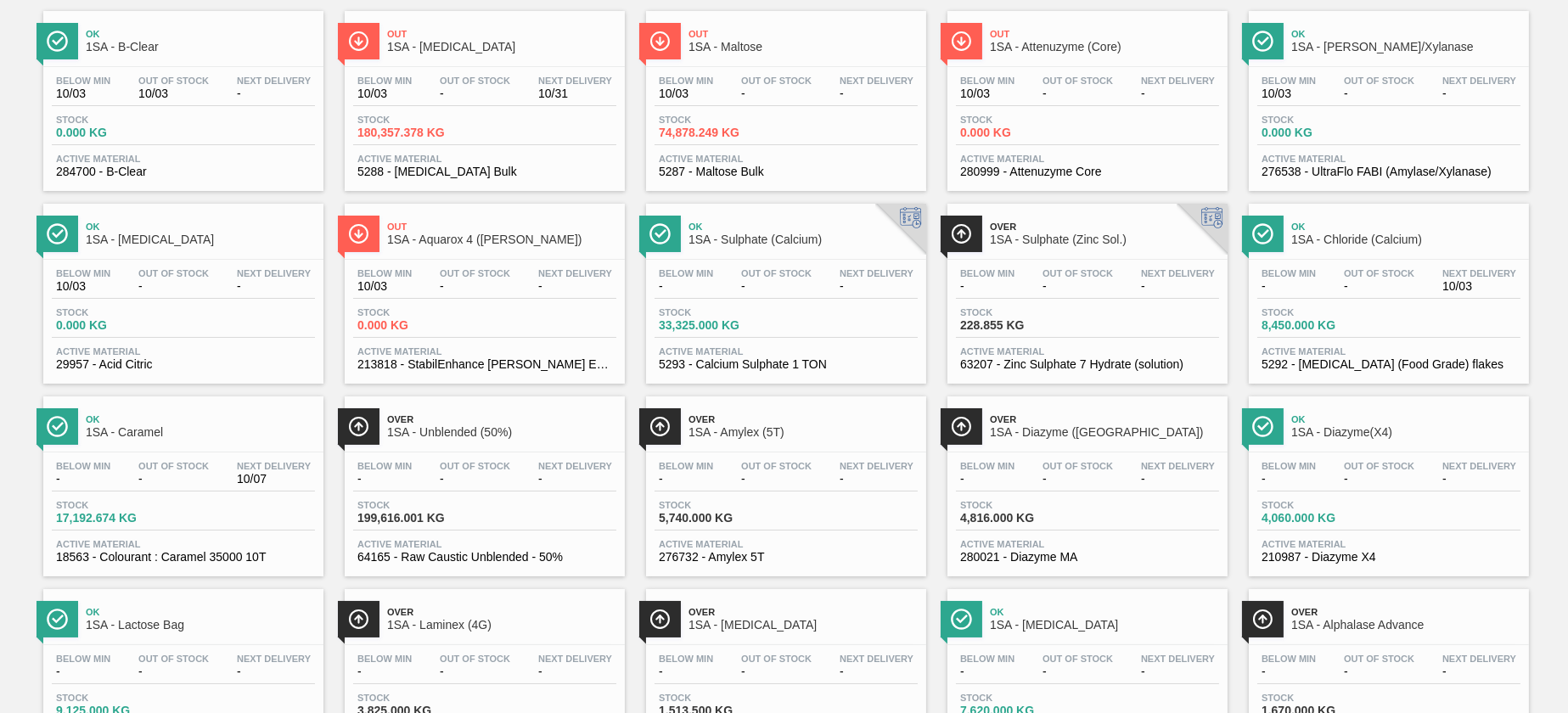
click at [447, 463] on span "Out Of Stock" at bounding box center [474, 466] width 70 height 10
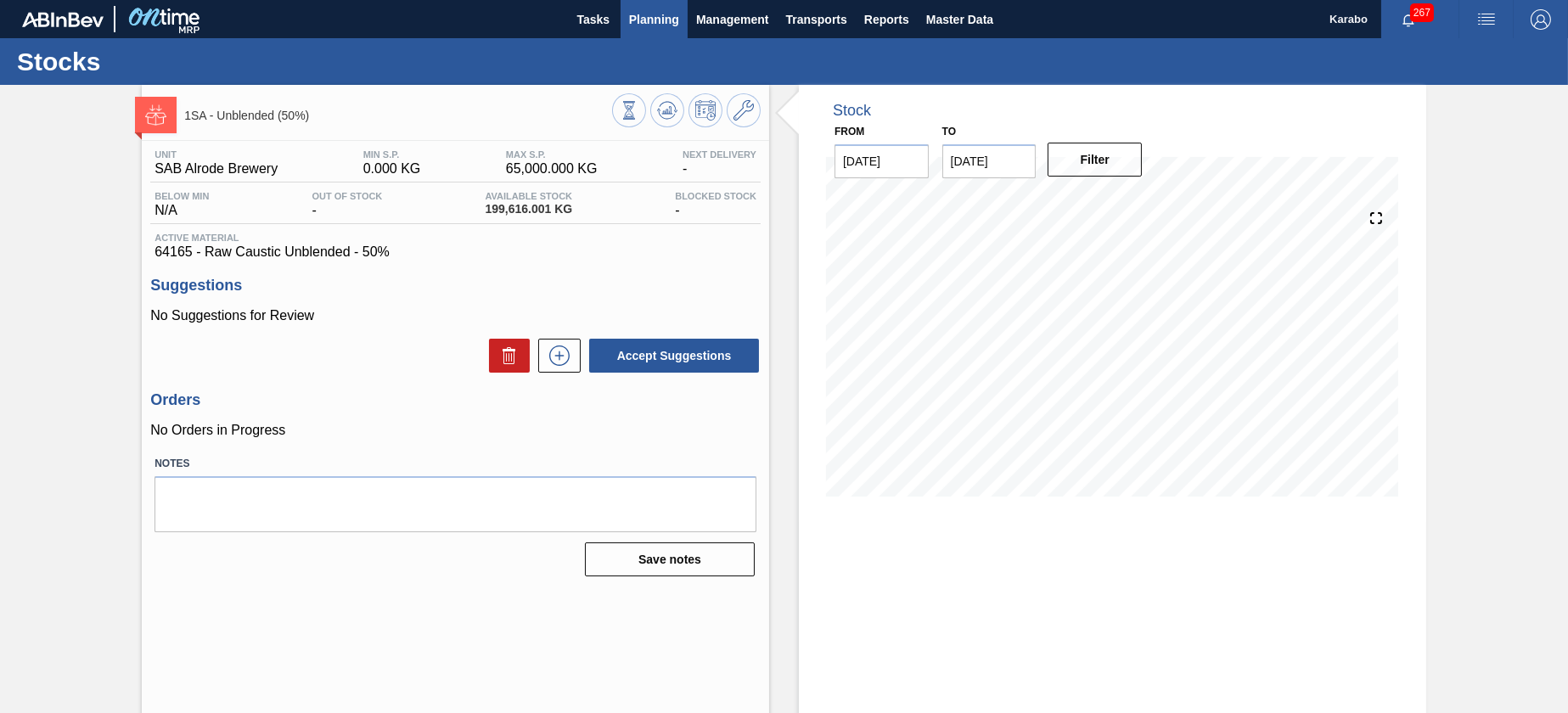
click at [659, 15] on span "Planning" at bounding box center [654, 19] width 50 height 20
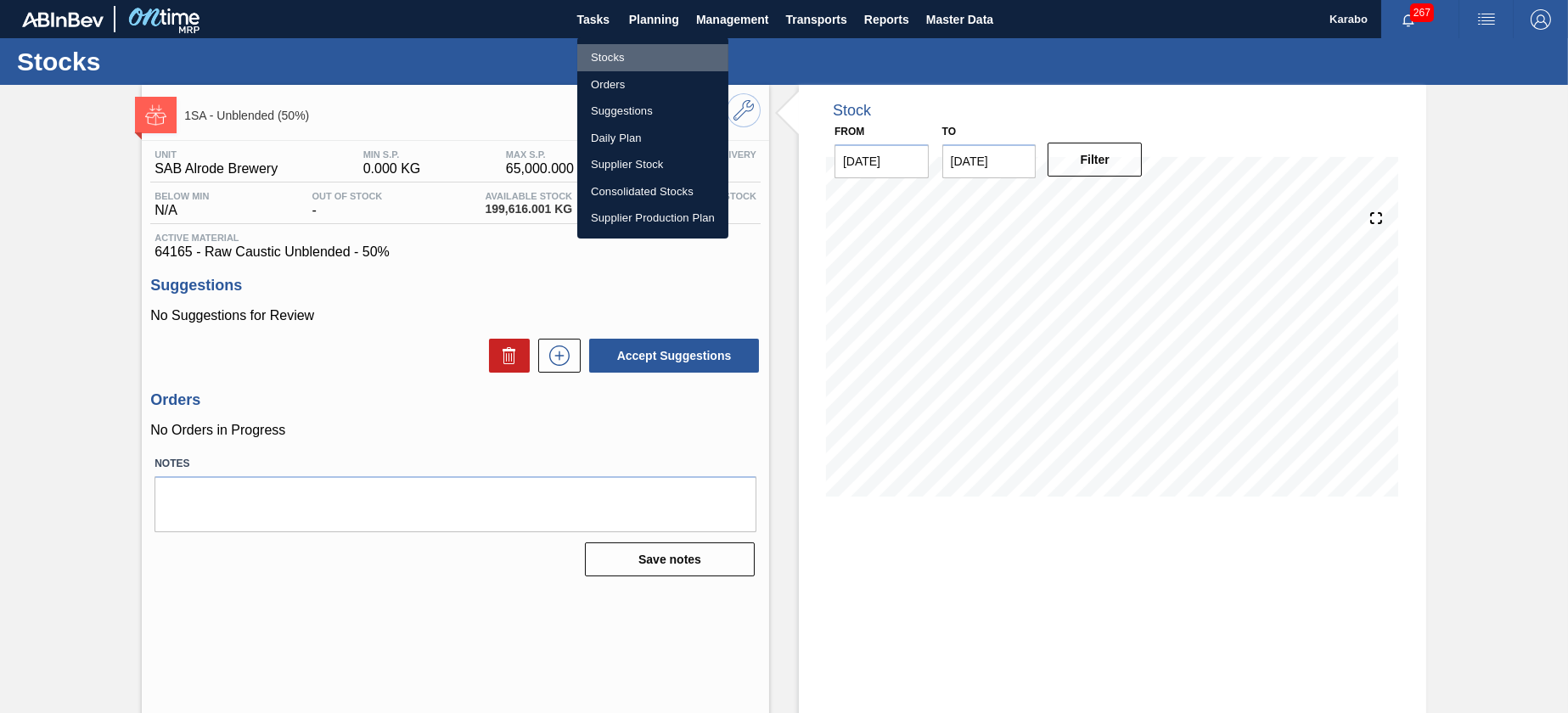
click at [676, 44] on li "Stocks" at bounding box center [652, 57] width 151 height 28
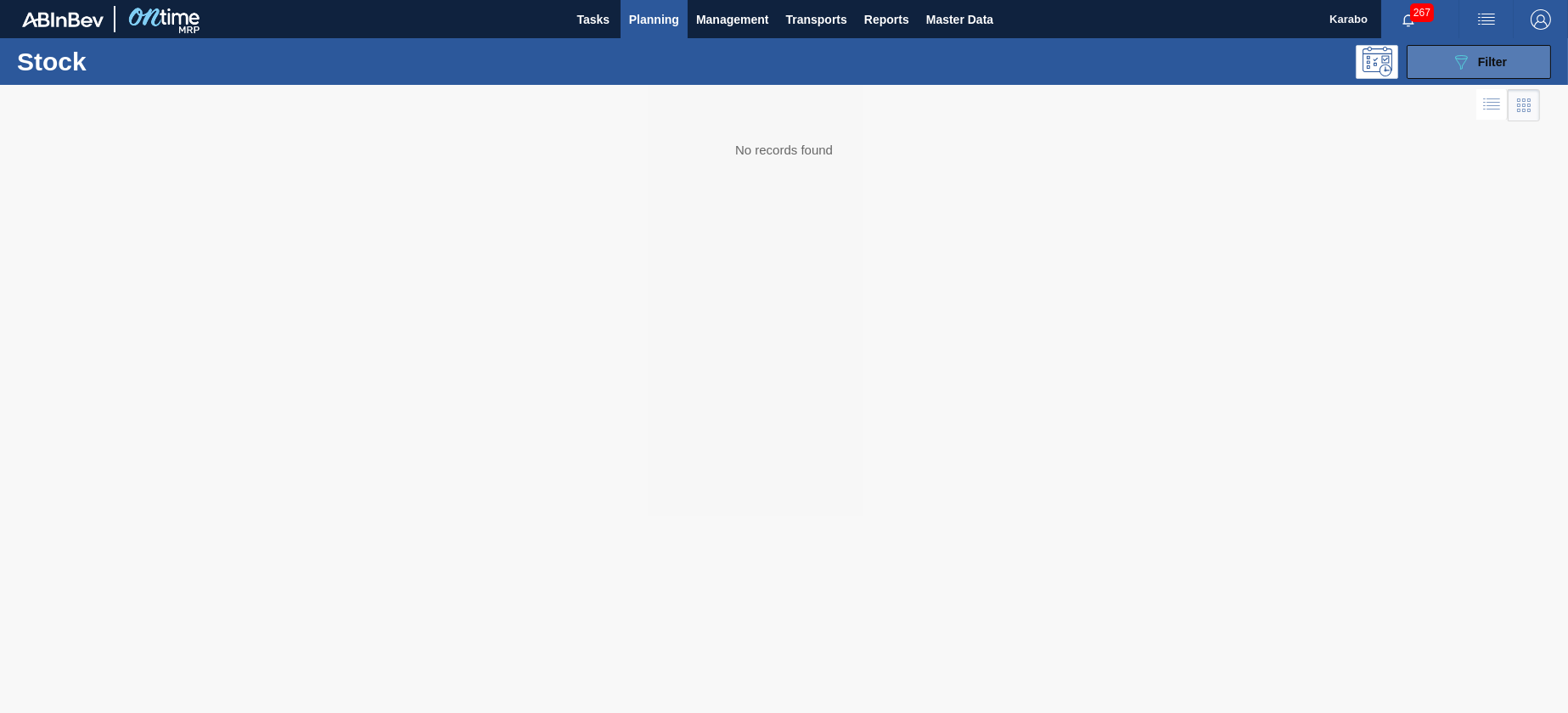
click at [1451, 74] on button "089F7B8B-B2A5-4AFE-B5C0-19BA573D28AC Filter" at bounding box center [1479, 62] width 145 height 34
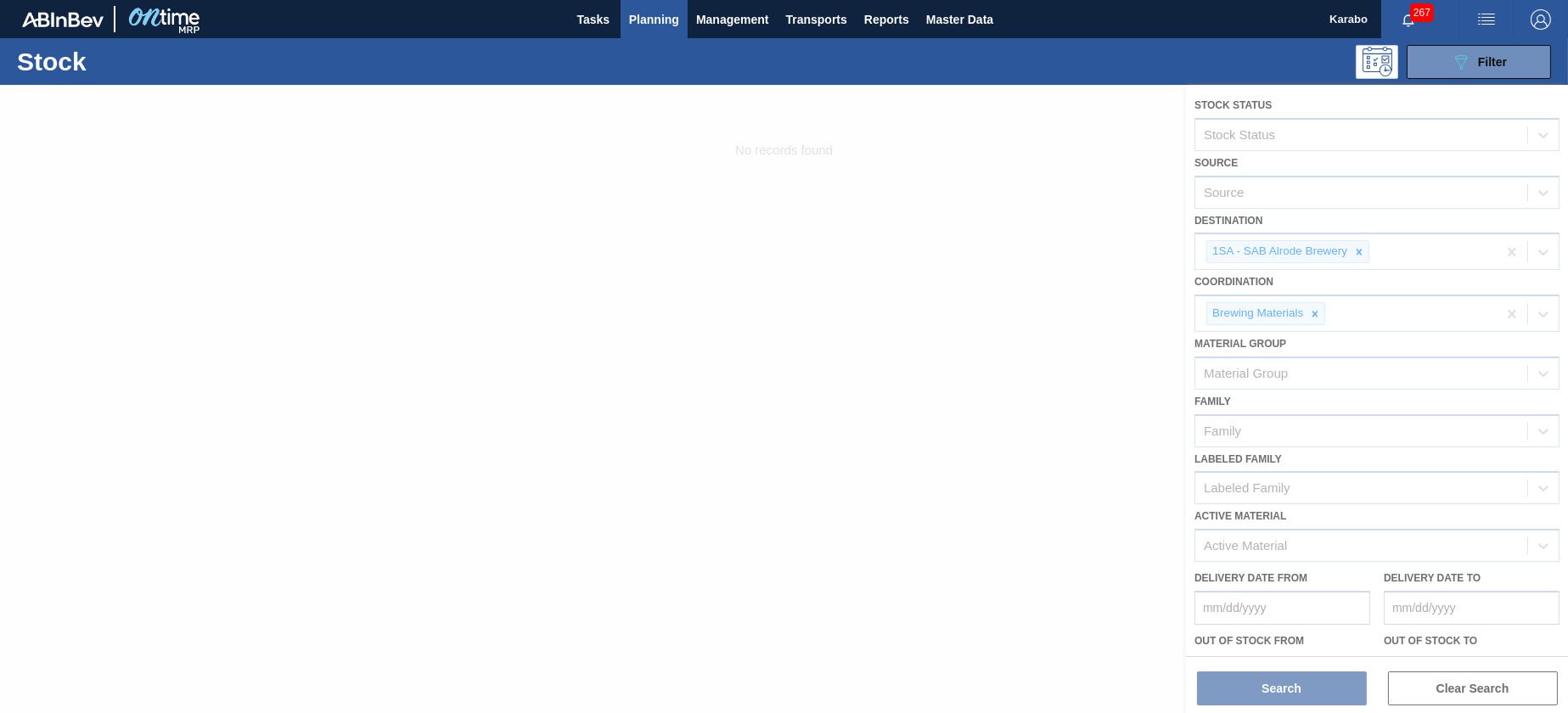
click at [669, 37] on button "Planning" at bounding box center [654, 19] width 68 height 38
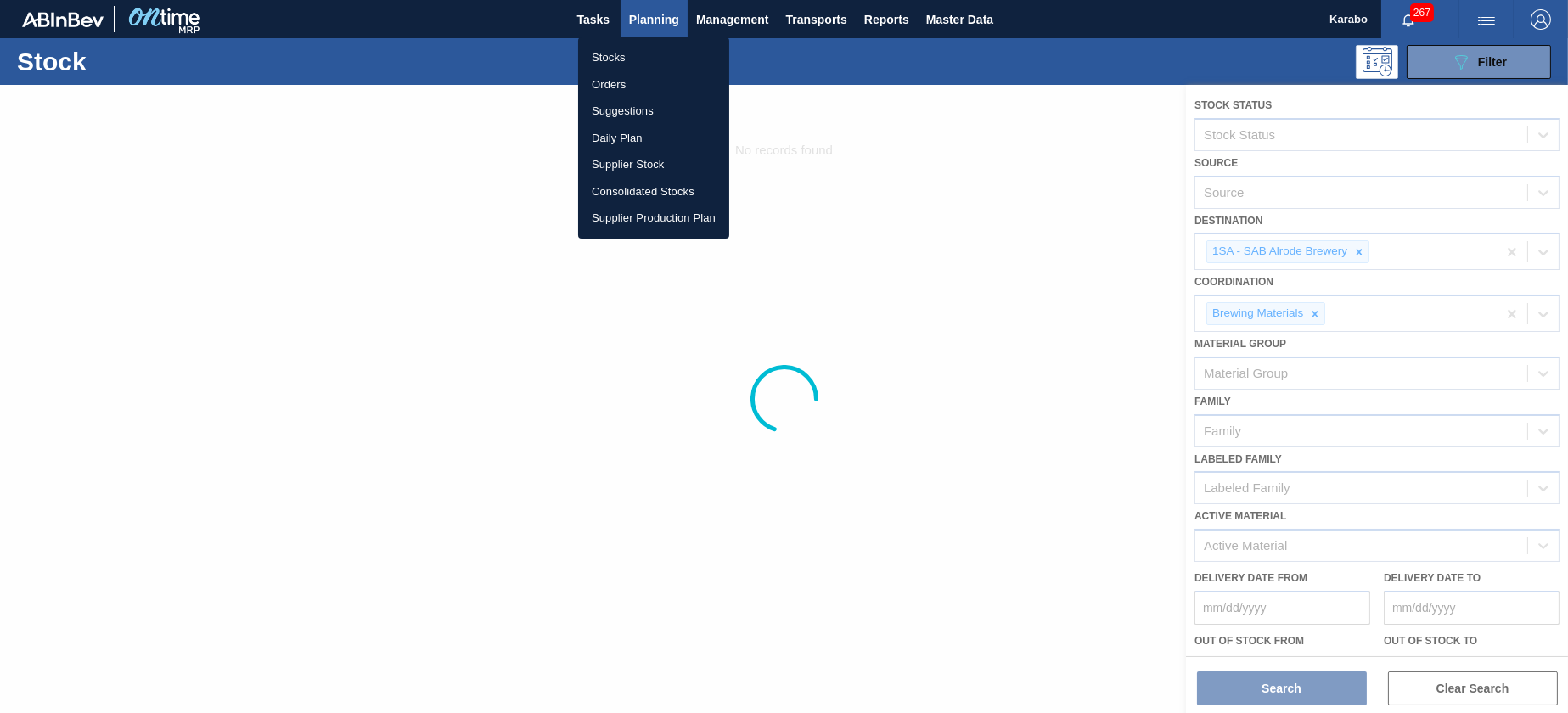
click at [669, 81] on li "Orders" at bounding box center [653, 85] width 151 height 28
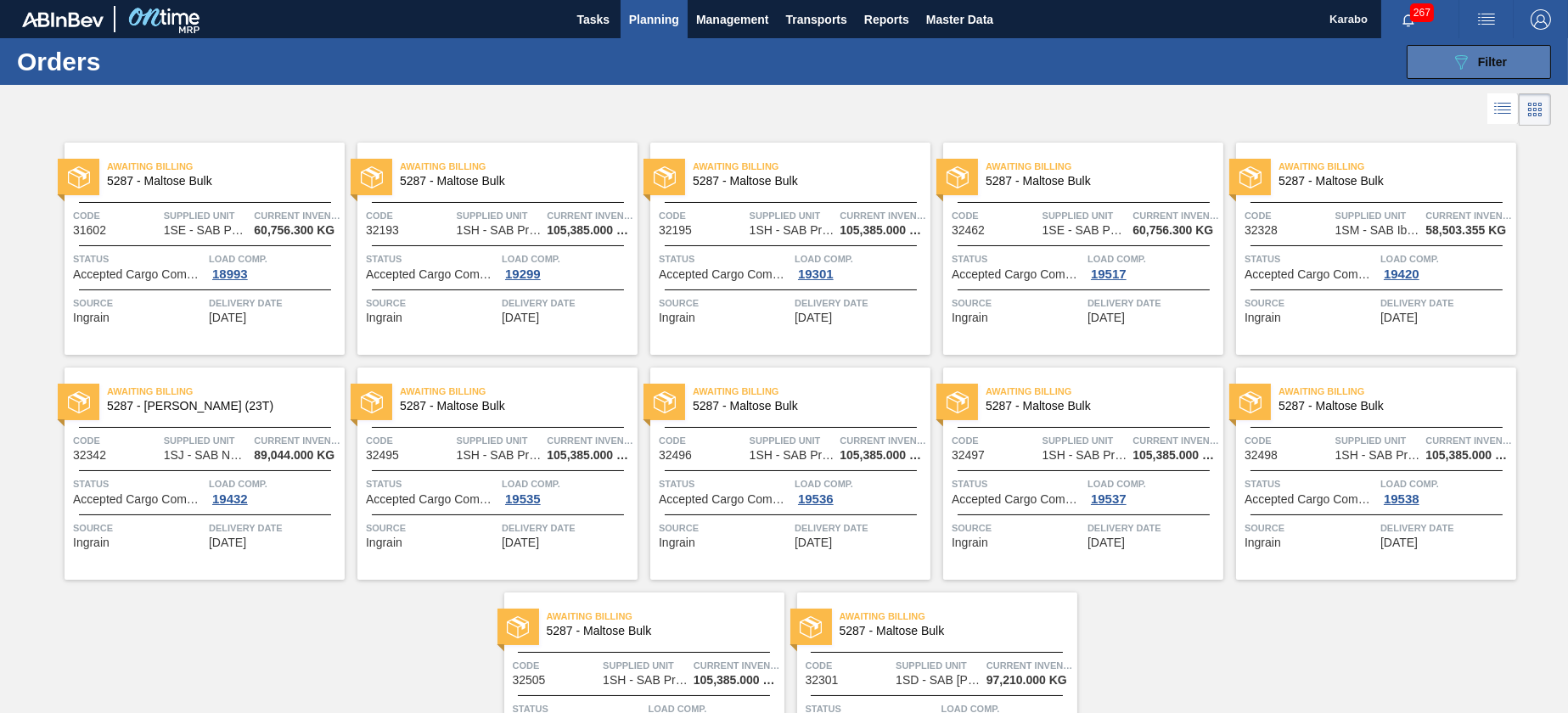
click at [1430, 71] on button "089F7B8B-B2A5-4AFE-B5C0-19BA573D28AC Filter" at bounding box center [1479, 62] width 145 height 34
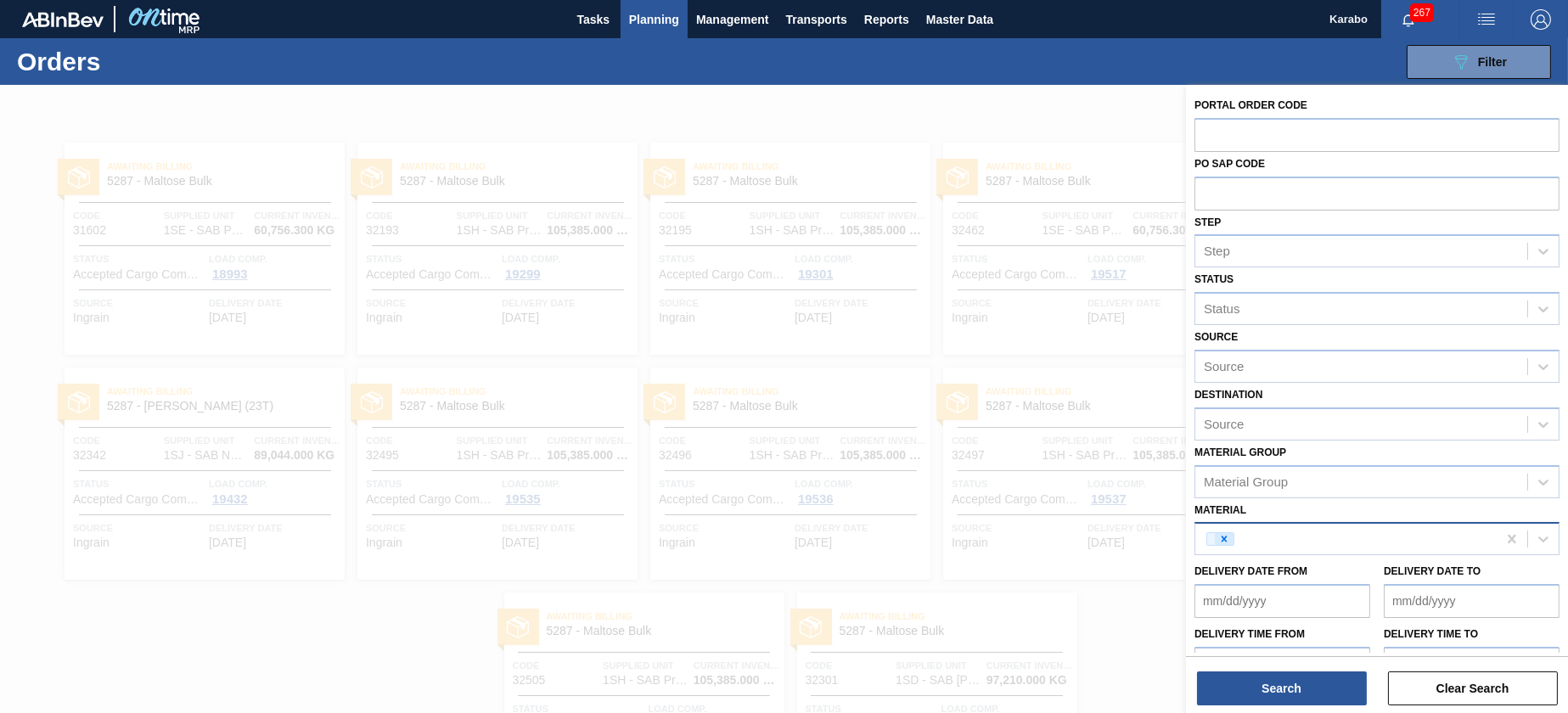
click at [1224, 542] on icon at bounding box center [1224, 539] width 11 height 11
click at [1253, 138] on input "text" at bounding box center [1377, 134] width 365 height 32
paste input "279336"
type input "279336"
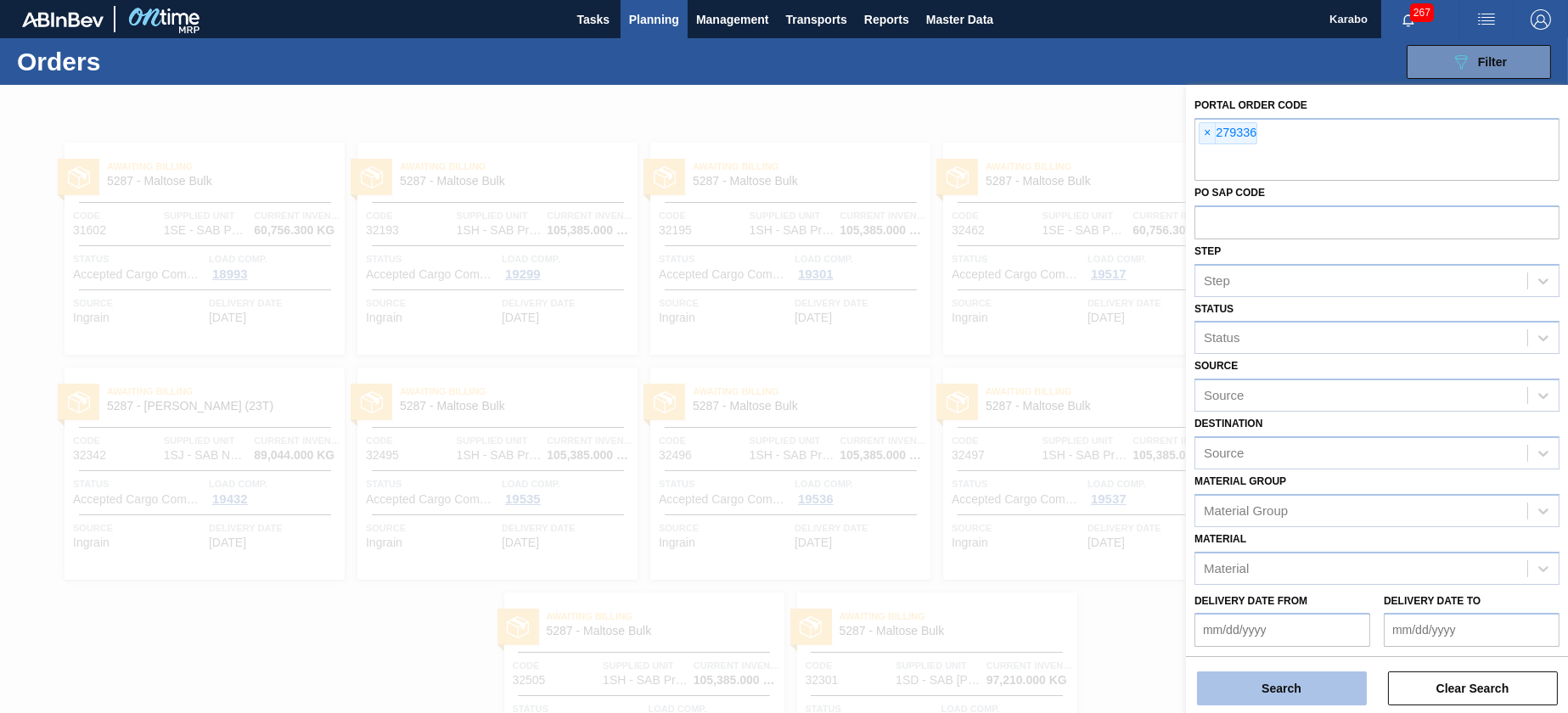
click at [1290, 692] on button "Search" at bounding box center [1282, 688] width 170 height 34
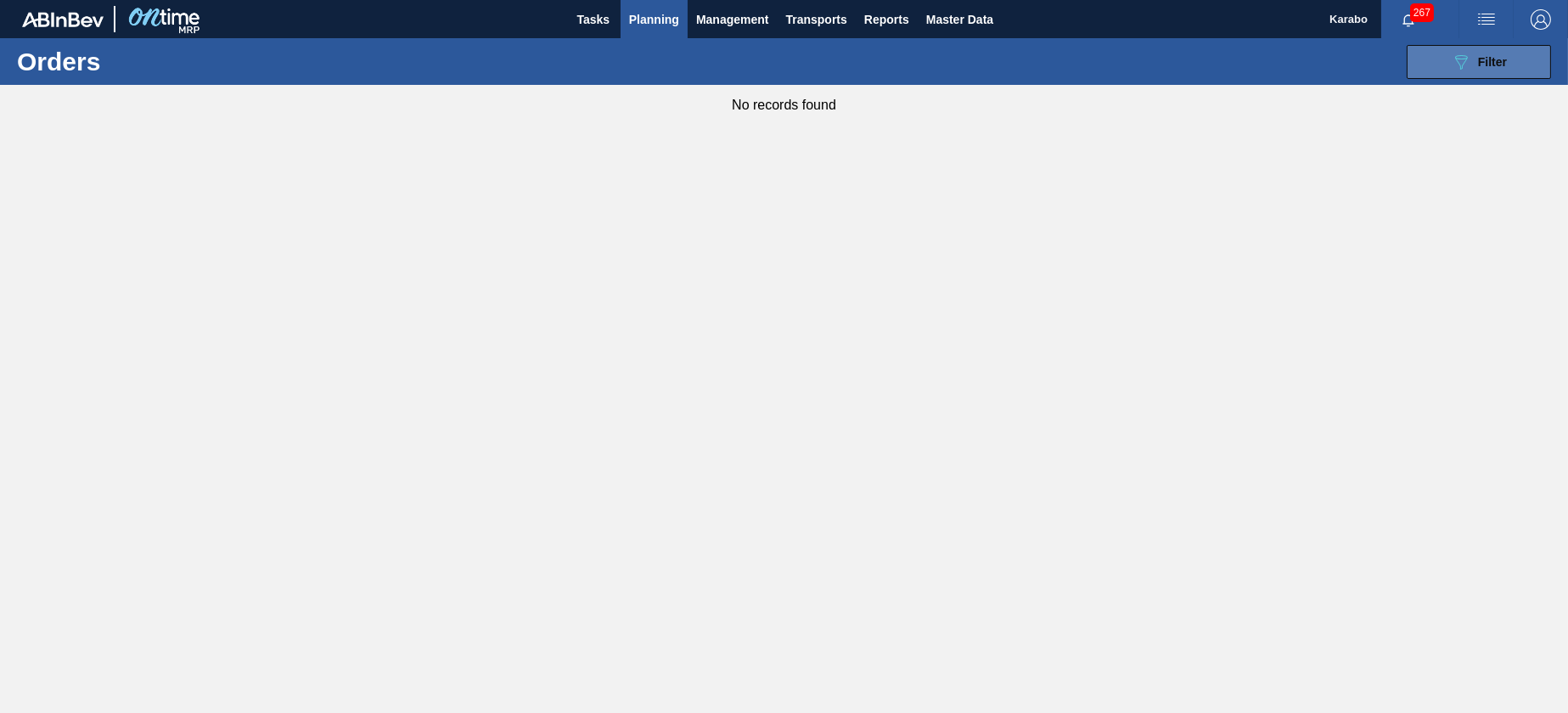
click at [1425, 61] on button "089F7B8B-B2A5-4AFE-B5C0-19BA573D28AC Filter" at bounding box center [1479, 62] width 145 height 34
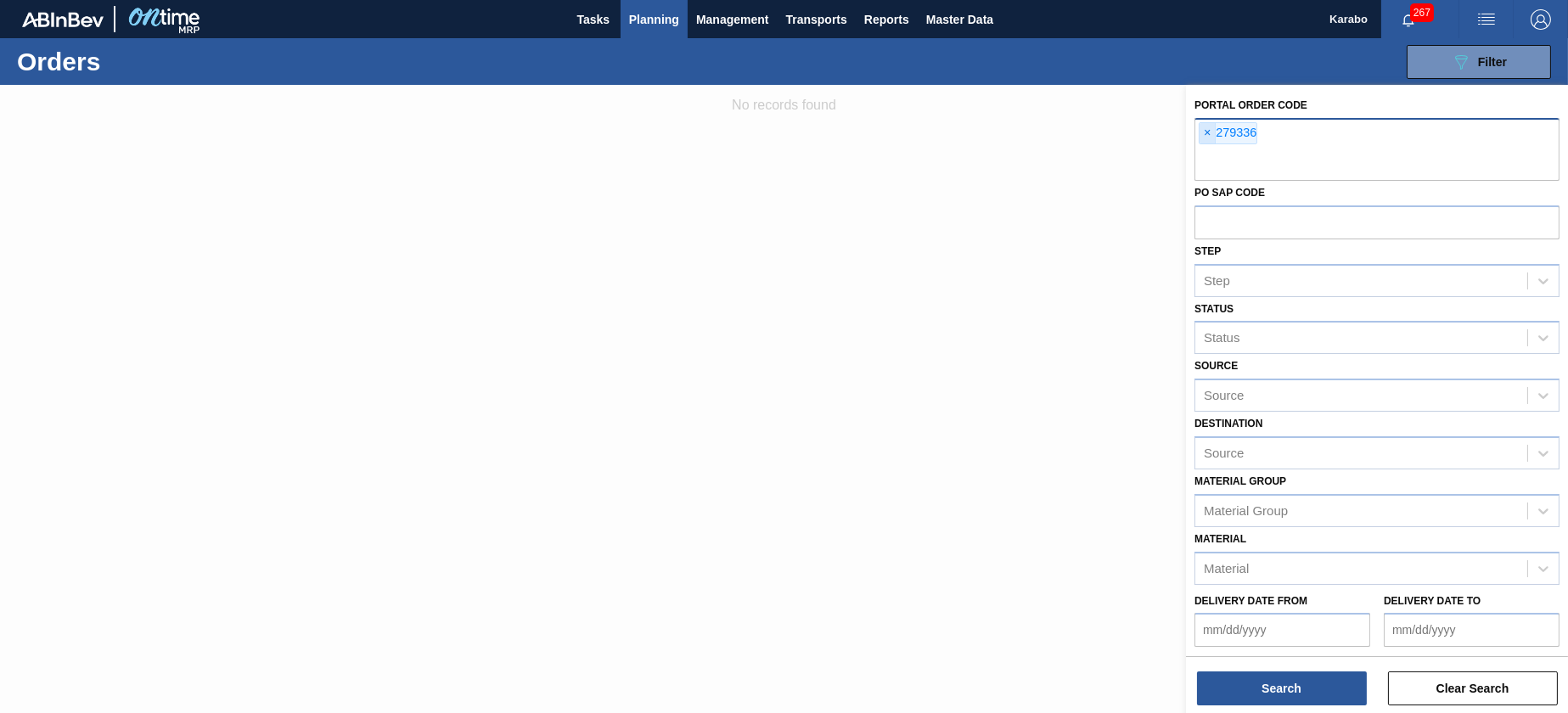
click at [1207, 140] on span "×" at bounding box center [1208, 132] width 16 height 20
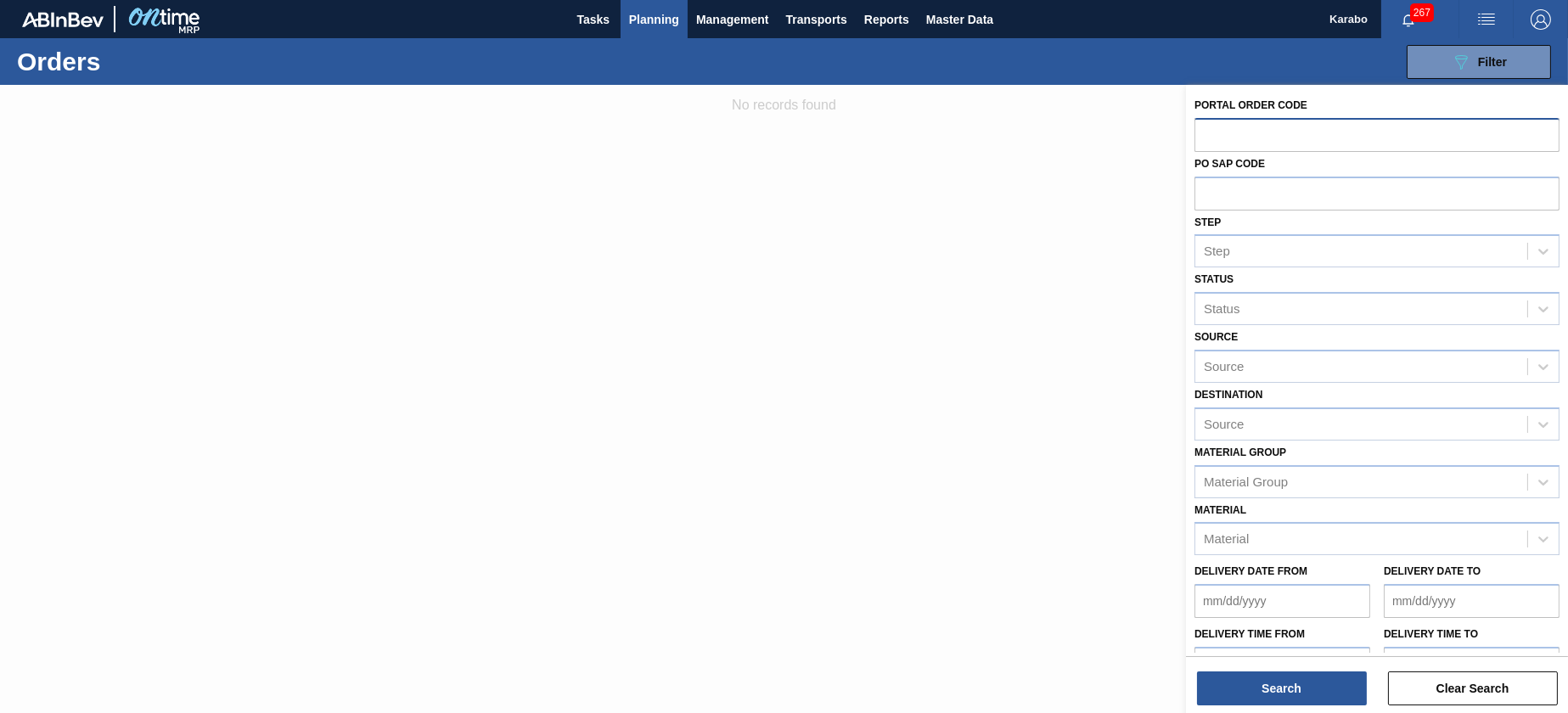
click at [1238, 130] on input "text" at bounding box center [1377, 134] width 365 height 32
paste input "32508"
type input "32508"
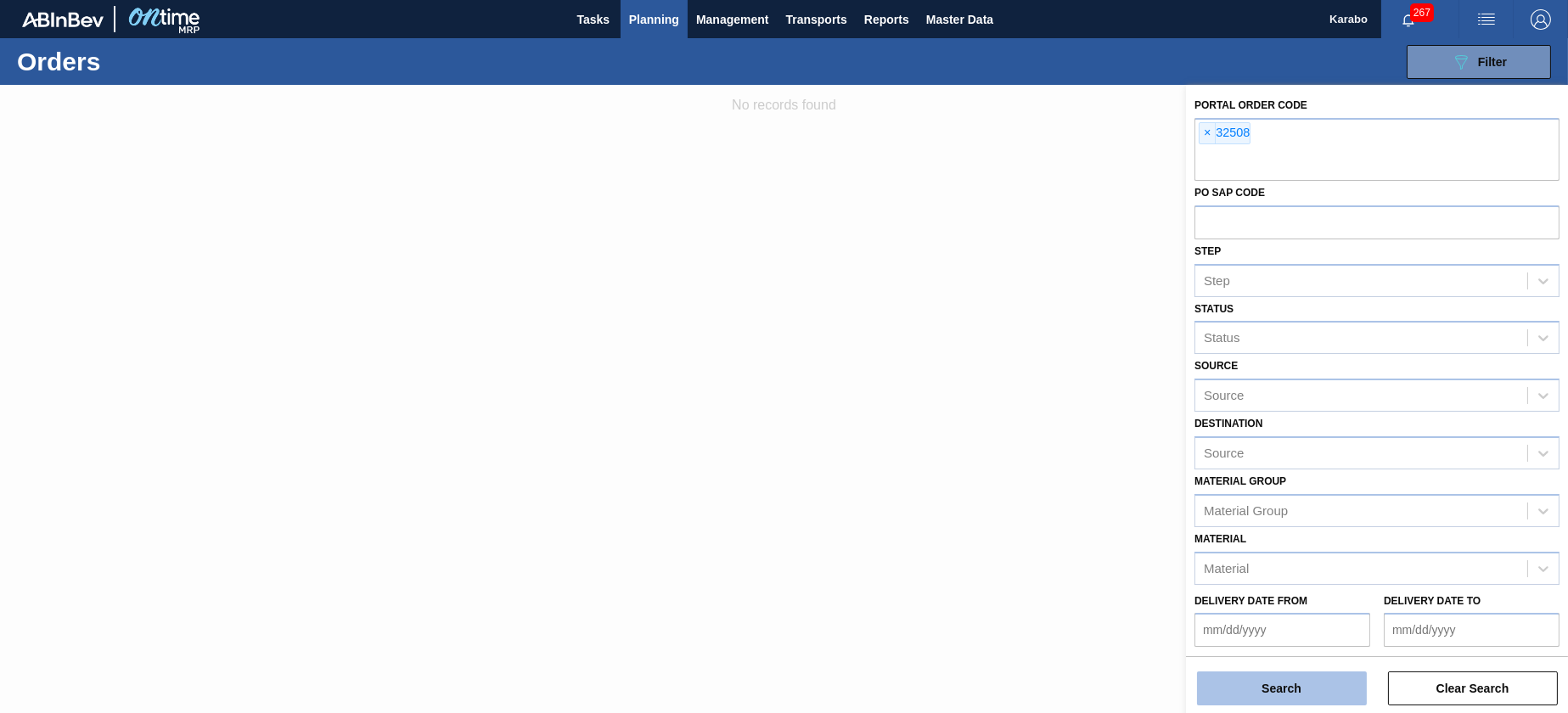
click at [1336, 693] on button "Search" at bounding box center [1282, 688] width 170 height 34
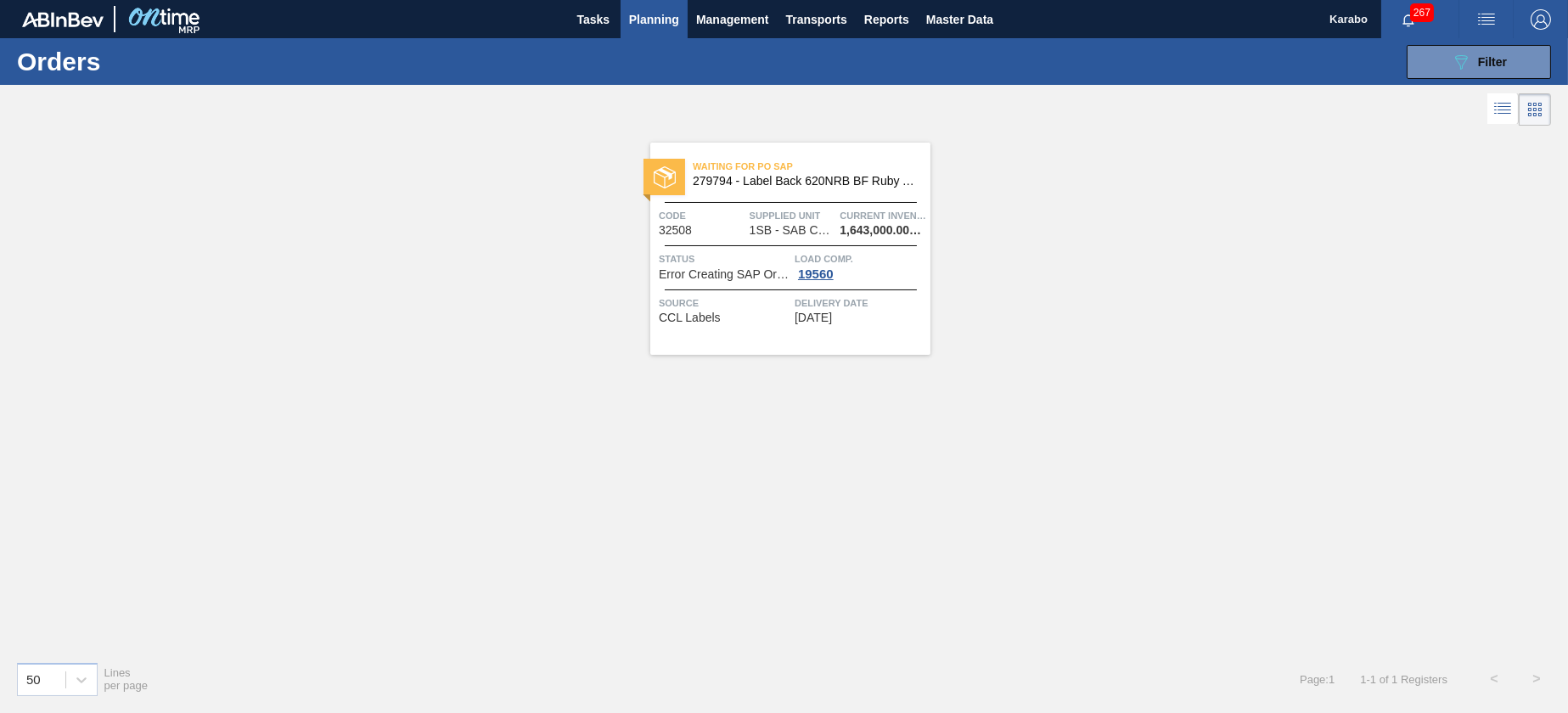
click at [812, 309] on span "Delivery Date" at bounding box center [861, 303] width 131 height 17
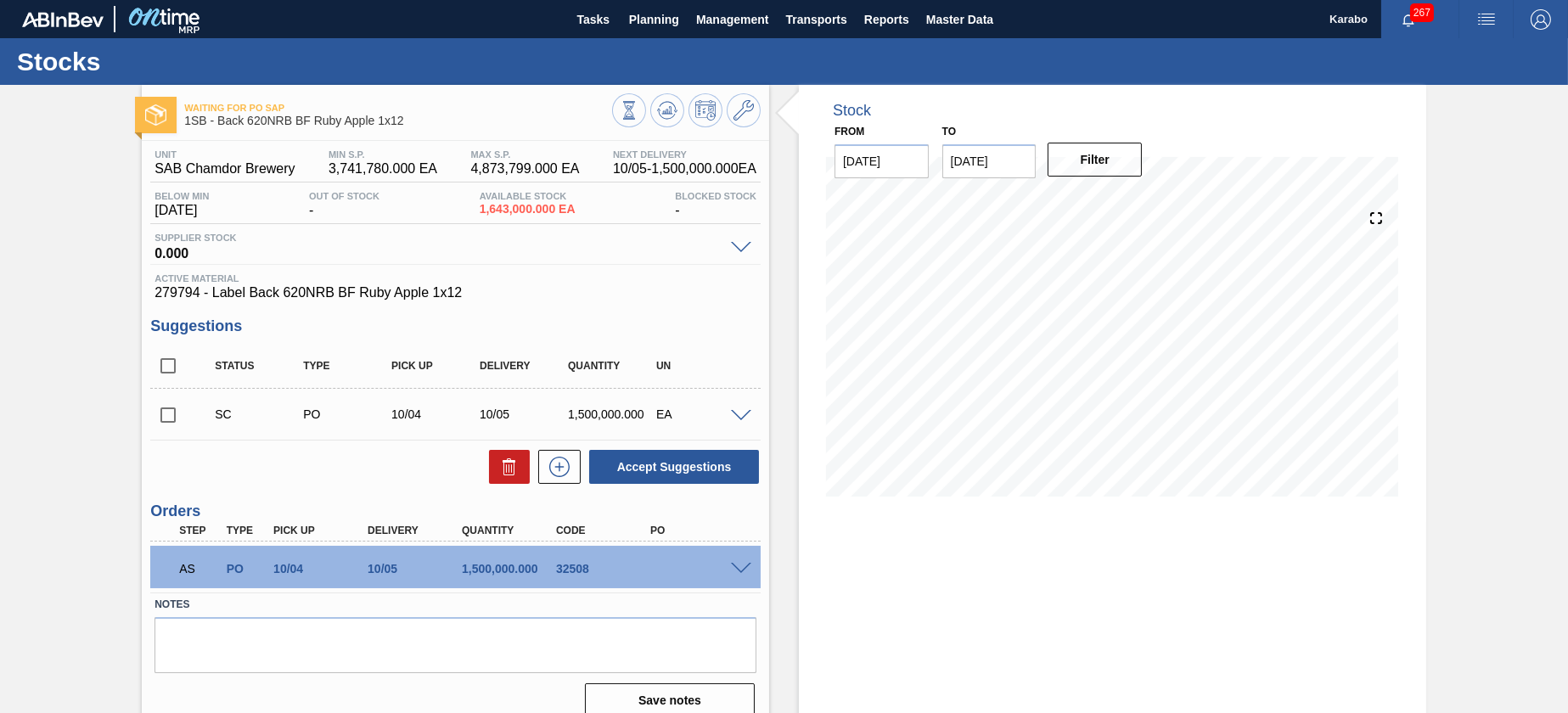
click at [742, 573] on span at bounding box center [741, 568] width 20 height 12
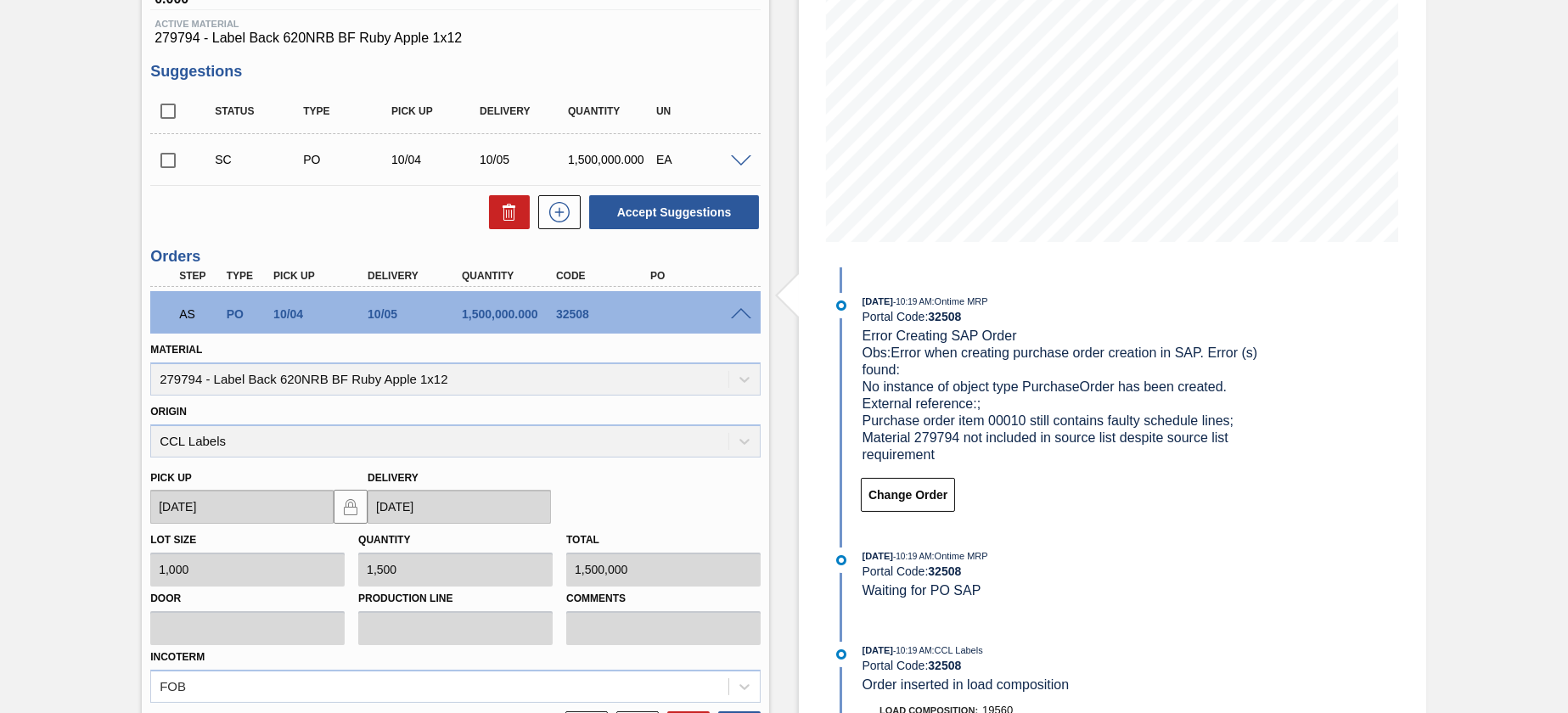
scroll to position [127, 0]
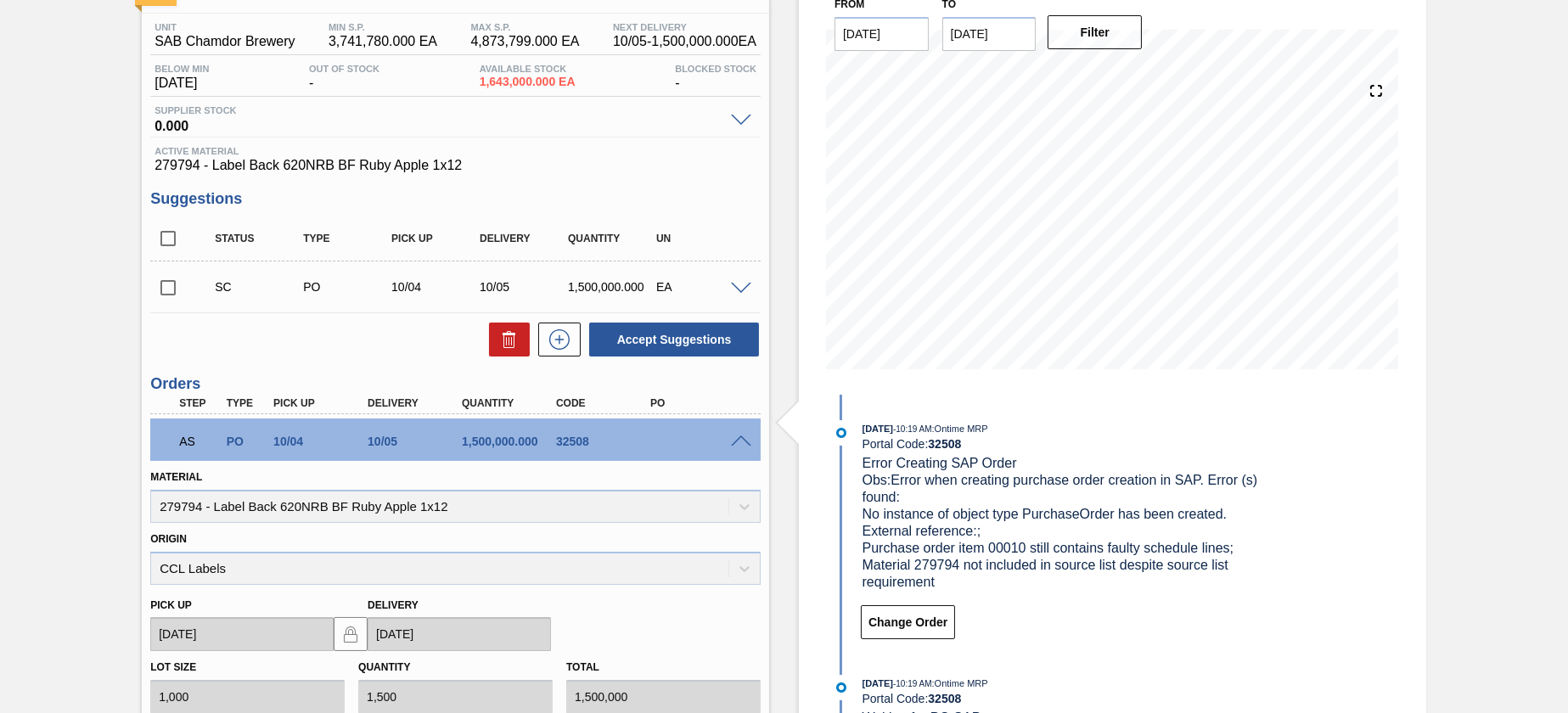
click at [172, 503] on div "Material 279794 - Label Back 620NRB BF Ruby Apple 1x12" at bounding box center [455, 493] width 610 height 58
copy div "279794"
click at [929, 567] on span "Obs: Error when creating purchase order creation in SAP. Error (s) found: No in…" at bounding box center [1062, 530] width 399 height 116
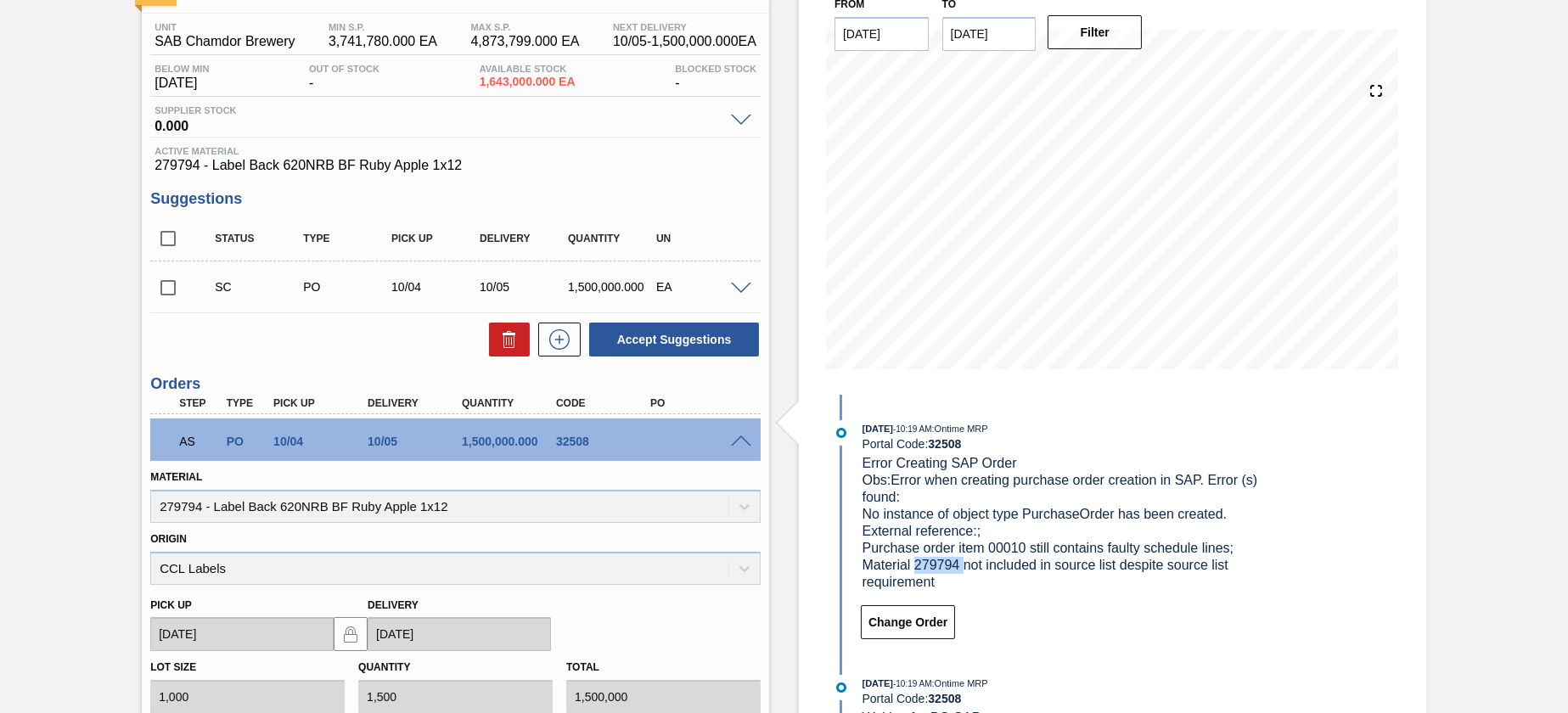
copy span "279794"
